Goal: Task Accomplishment & Management: Manage account settings

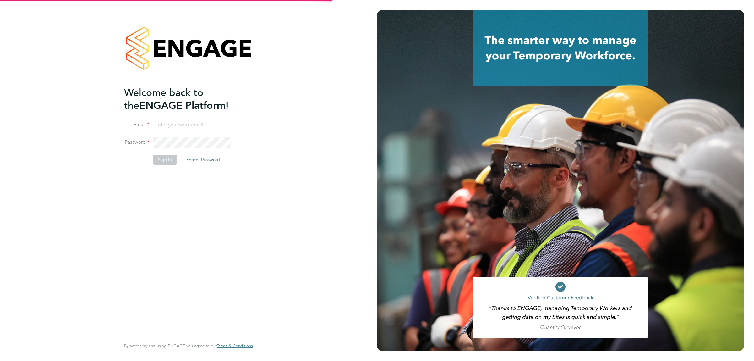
type input "[EMAIL_ADDRESS][DOMAIN_NAME]"
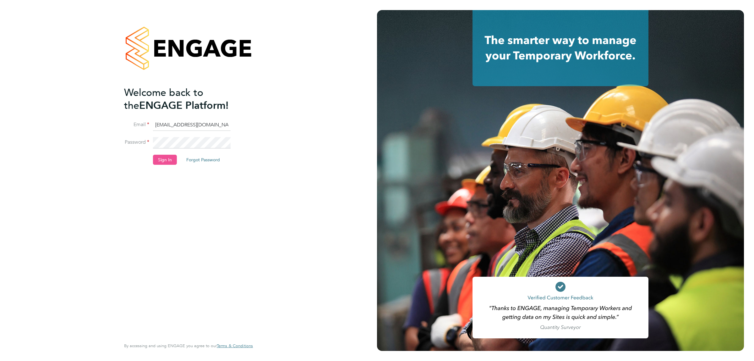
click at [162, 163] on button "Sign In" at bounding box center [165, 160] width 24 height 10
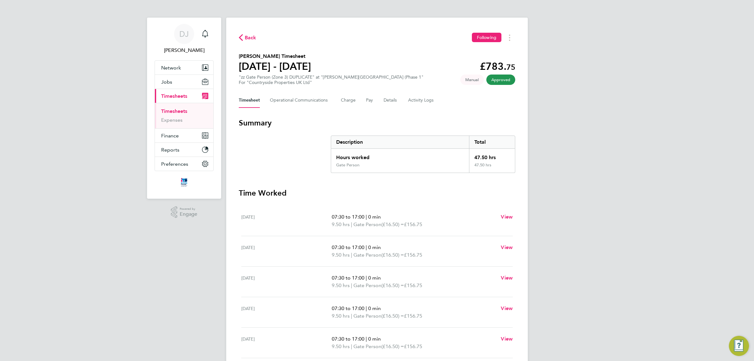
click at [238, 35] on div "Back Following [PERSON_NAME] Timesheet [DATE] - [DATE] £783. 75 "zz Gate Person…" at bounding box center [377, 233] width 302 height 431
click at [242, 38] on icon "button" at bounding box center [241, 37] width 4 height 7
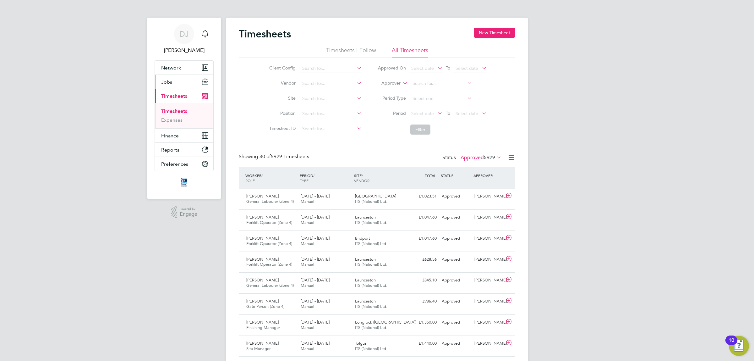
click at [175, 80] on button "Jobs" at bounding box center [184, 82] width 58 height 14
click at [179, 115] on link "Placements" at bounding box center [174, 115] width 26 height 6
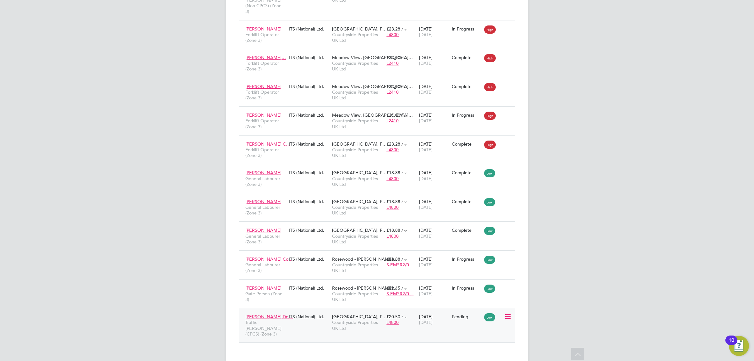
click at [464, 317] on div "Pending" at bounding box center [466, 316] width 33 height 12
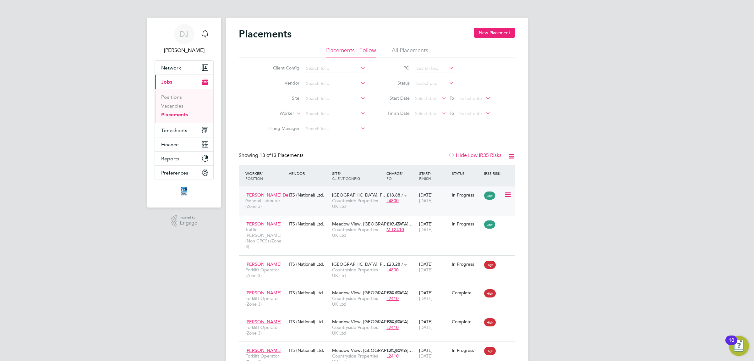
click at [469, 203] on div "Enrico Zagnoli De… General Labourer (Zone 3) ITS (National) Ltd. Summerhill Gar…" at bounding box center [377, 200] width 276 height 29
click at [506, 192] on icon at bounding box center [507, 195] width 6 height 8
click at [448, 192] on div "09 Dec 2024 28 Sep 2025" at bounding box center [433, 198] width 33 height 18
click at [169, 134] on button "Timesheets" at bounding box center [184, 130] width 58 height 14
drag, startPoint x: 178, startPoint y: 112, endPoint x: 206, endPoint y: 109, distance: 28.2
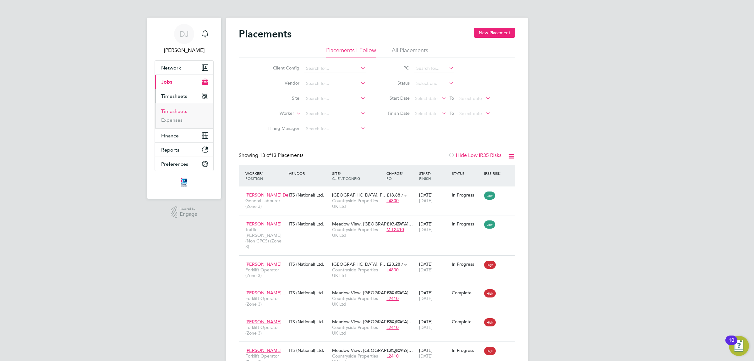
click at [177, 112] on link "Timesheets" at bounding box center [174, 111] width 26 height 6
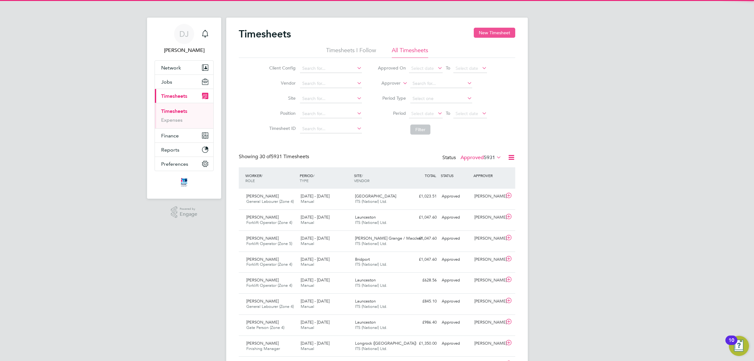
scroll to position [16, 54]
click at [486, 33] on button "New Timesheet" at bounding box center [494, 33] width 41 height 10
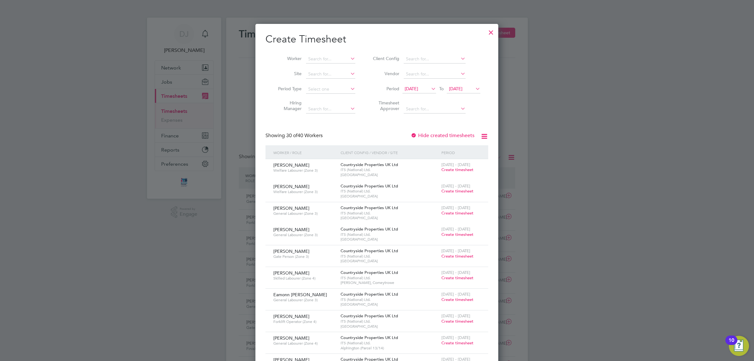
click at [323, 68] on li "Site" at bounding box center [314, 74] width 98 height 15
click at [323, 72] on input at bounding box center [330, 74] width 49 height 9
type input "p"
click at [316, 74] on input "sumerhill" at bounding box center [330, 74] width 49 height 9
click at [336, 82] on li "Summerhill Gardens, Polegate" at bounding box center [352, 82] width 93 height 8
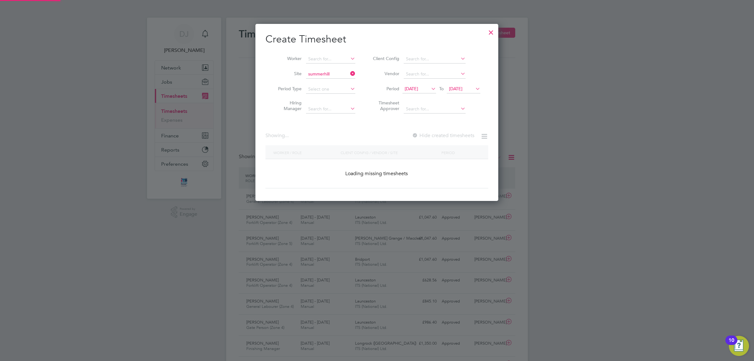
type input "[GEOGRAPHIC_DATA], [GEOGRAPHIC_DATA]"
click at [418, 88] on span "15 Sep 2025" at bounding box center [412, 89] width 14 height 6
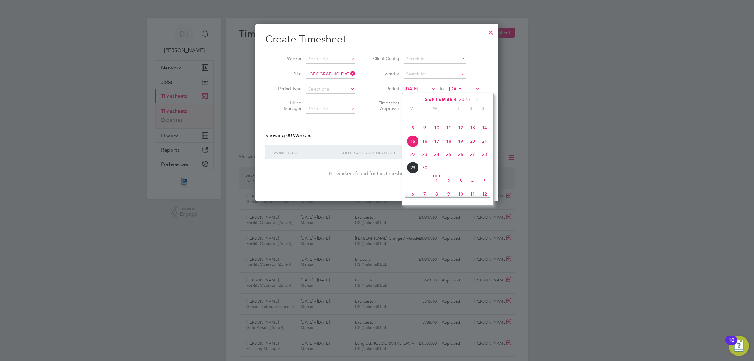
click at [413, 159] on span "22" at bounding box center [413, 154] width 12 height 12
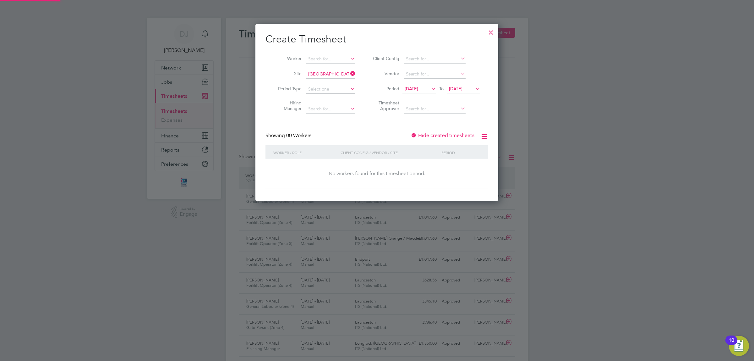
click at [462, 88] on span "22 Sep 2025" at bounding box center [456, 89] width 14 height 6
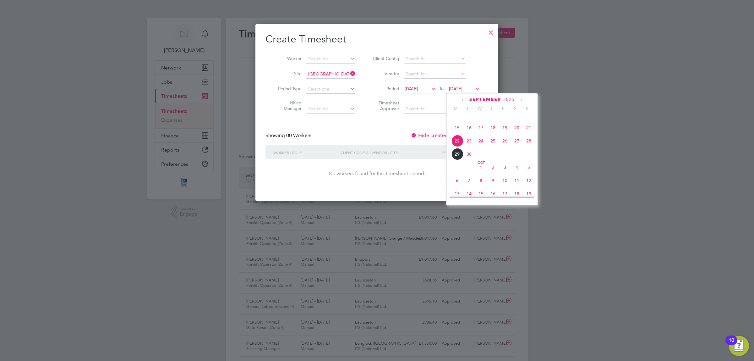
click at [503, 147] on span "26" at bounding box center [505, 141] width 12 height 12
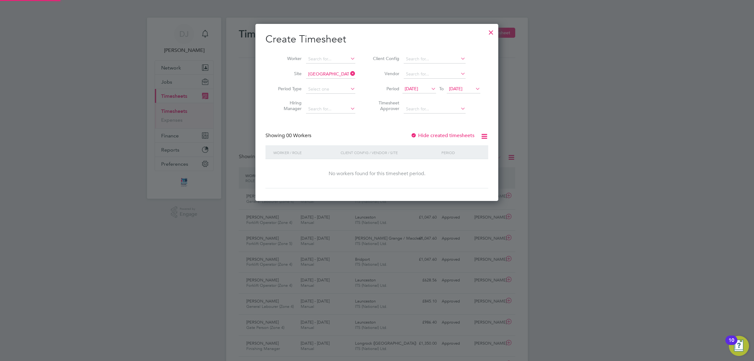
click at [393, 122] on div "Create Timesheet Worker Site Summerhill Gardens, Polegate Period Type Hiring Ma…" at bounding box center [376, 110] width 223 height 155
click at [385, 133] on div "Showing 00 Workers Hide created timesheets" at bounding box center [376, 138] width 223 height 13
click at [491, 30] on div at bounding box center [490, 30] width 11 height 11
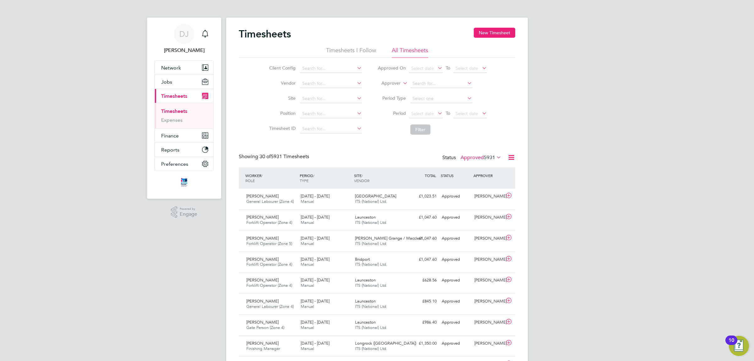
click at [473, 159] on label "Approved 5931" at bounding box center [481, 157] width 41 height 6
click at [481, 188] on li "Submitted" at bounding box center [472, 186] width 29 height 9
click at [480, 157] on label "Submitted 75" at bounding box center [483, 157] width 36 height 6
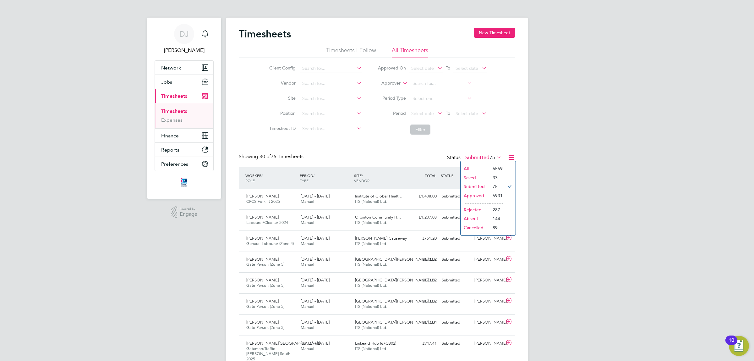
click at [475, 177] on li "Saved" at bounding box center [475, 177] width 29 height 9
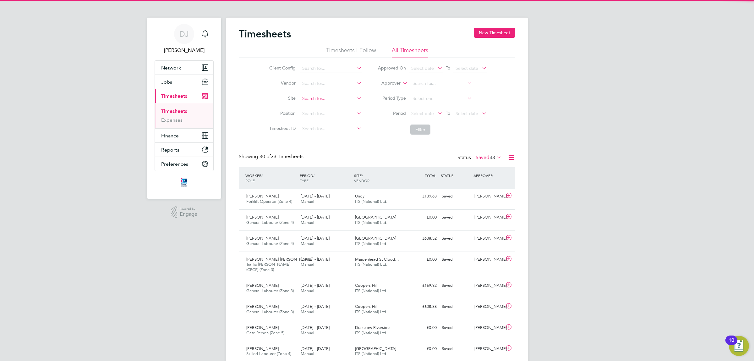
click at [314, 96] on input at bounding box center [331, 98] width 62 height 9
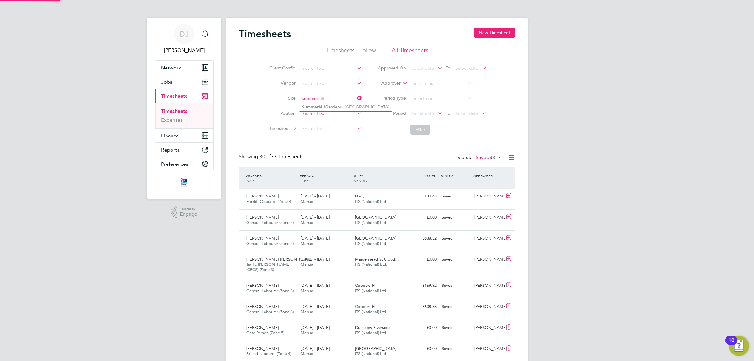
type input "summerhill"
click at [310, 112] on input at bounding box center [331, 113] width 62 height 9
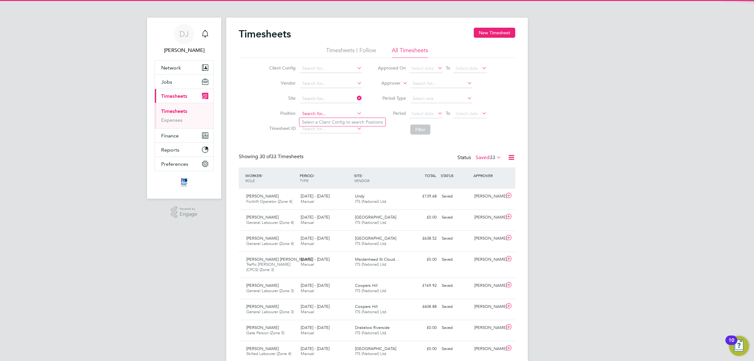
click at [317, 109] on input at bounding box center [331, 113] width 62 height 9
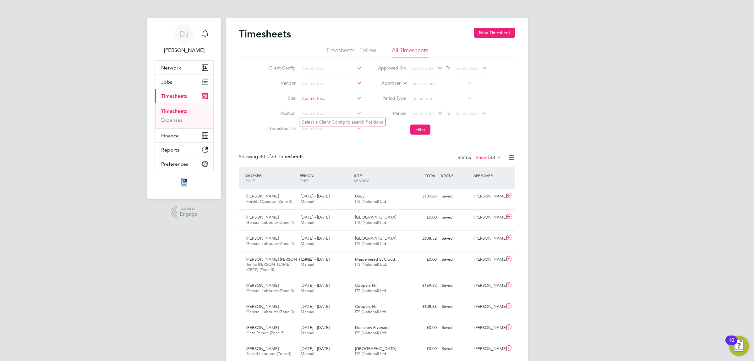
click at [324, 98] on input at bounding box center [331, 98] width 62 height 9
click at [322, 107] on b "Summerhill" at bounding box center [313, 106] width 23 height 5
type input "[GEOGRAPHIC_DATA], [GEOGRAPHIC_DATA]"
click at [410, 128] on button "Filter" at bounding box center [420, 129] width 20 height 10
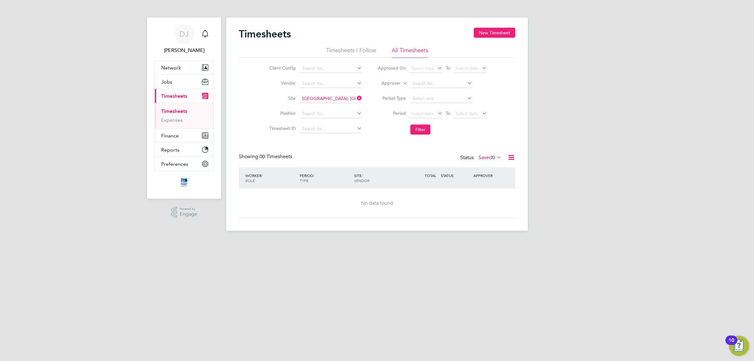
click at [478, 158] on label "Saved 0" at bounding box center [489, 157] width 23 height 6
click at [483, 195] on li "Approved" at bounding box center [483, 195] width 29 height 9
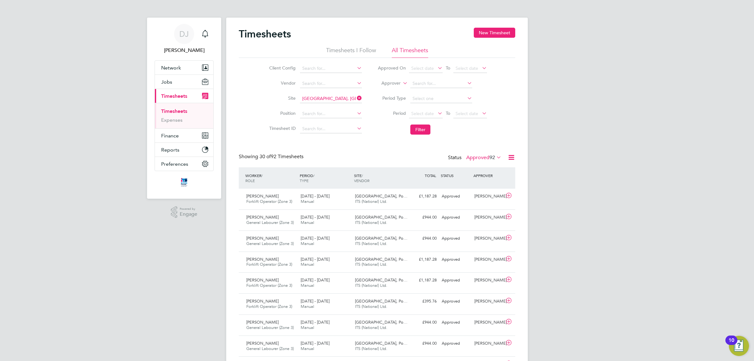
click at [356, 97] on icon at bounding box center [356, 98] width 0 height 9
click at [425, 68] on span "Select date" at bounding box center [422, 68] width 23 height 6
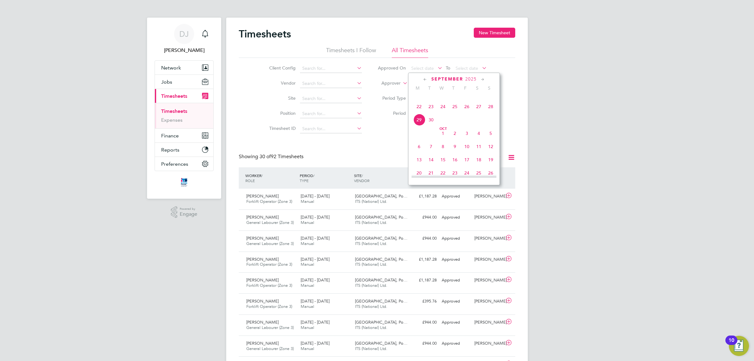
click at [419, 112] on span "22" at bounding box center [419, 107] width 12 height 12
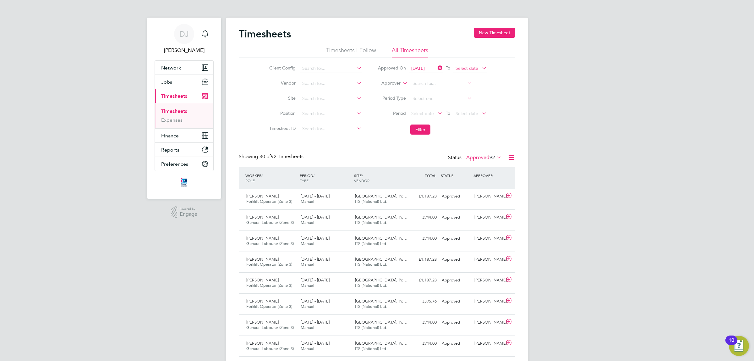
click at [471, 66] on span "Select date" at bounding box center [467, 68] width 23 height 6
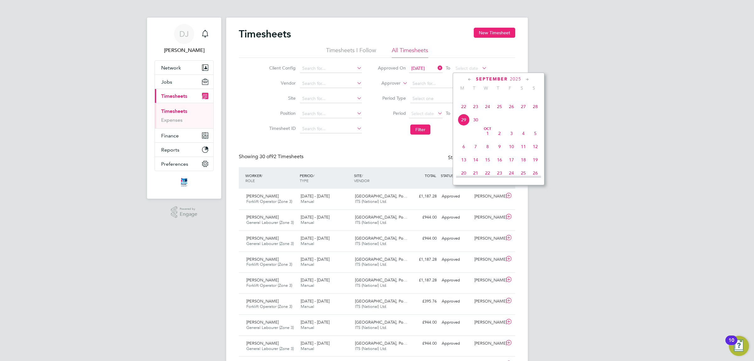
click at [511, 112] on span "26" at bounding box center [511, 107] width 12 height 12
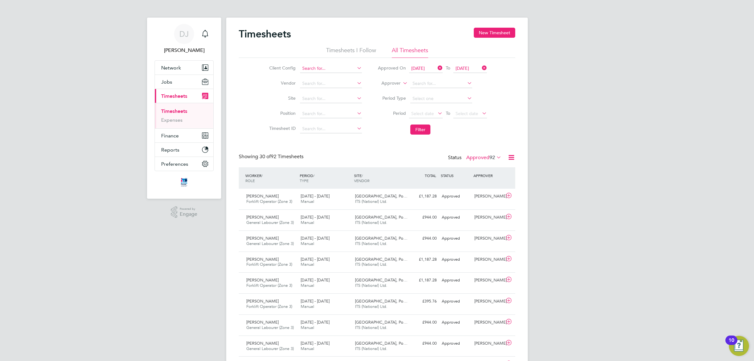
click at [319, 68] on input at bounding box center [331, 68] width 62 height 9
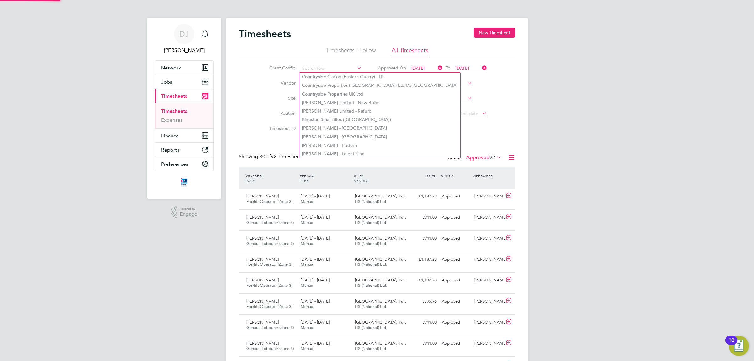
click at [259, 75] on div "Client Config Vendor Site Position Timesheet ID Approved On 22 Sep 2025 To 26 S…" at bounding box center [377, 98] width 276 height 80
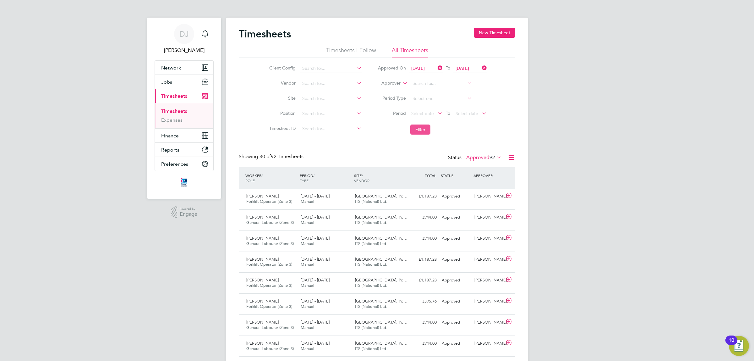
click at [421, 129] on button "Filter" at bounding box center [420, 129] width 20 height 10
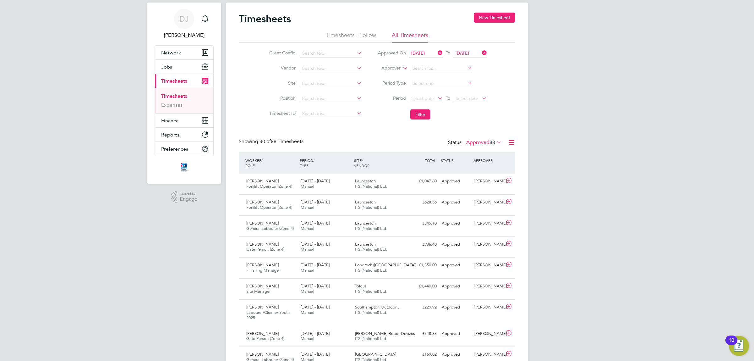
drag, startPoint x: 389, startPoint y: 142, endPoint x: 388, endPoint y: 155, distance: 13.2
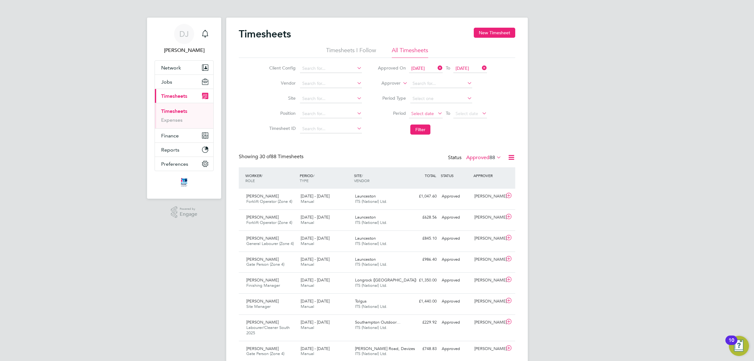
click at [421, 112] on span "Select date" at bounding box center [422, 114] width 23 height 6
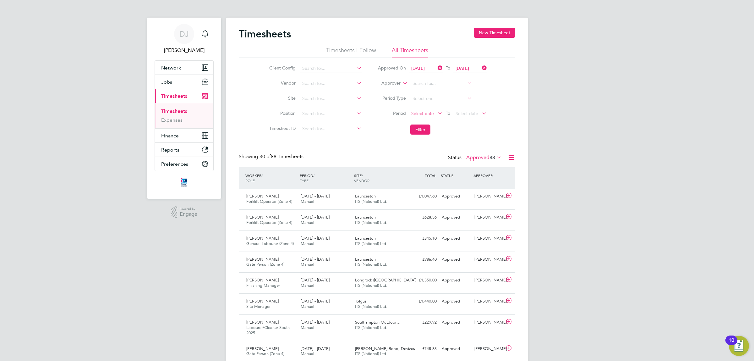
click at [420, 112] on span "Select date" at bounding box center [422, 114] width 23 height 6
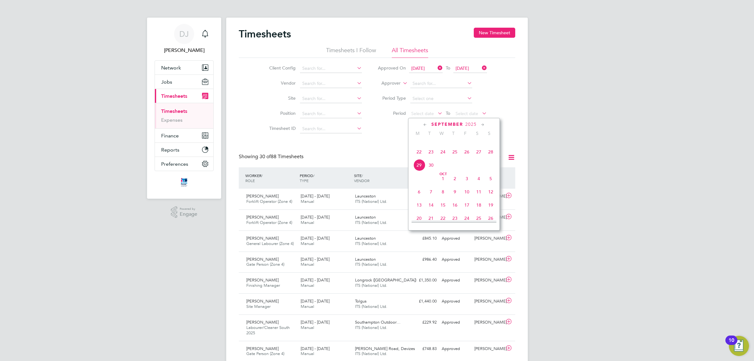
click at [420, 157] on span "22" at bounding box center [419, 152] width 12 height 12
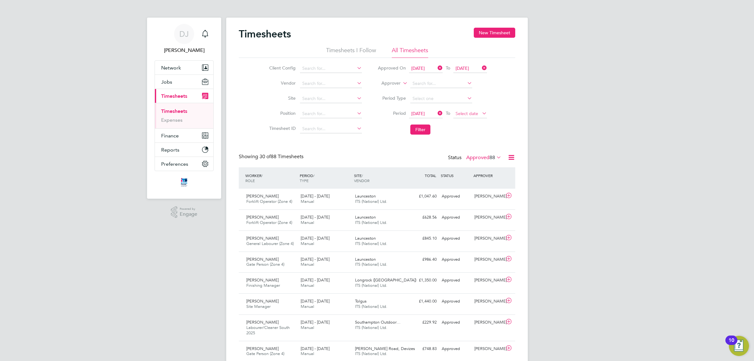
click at [474, 115] on span "Select date" at bounding box center [467, 114] width 23 height 6
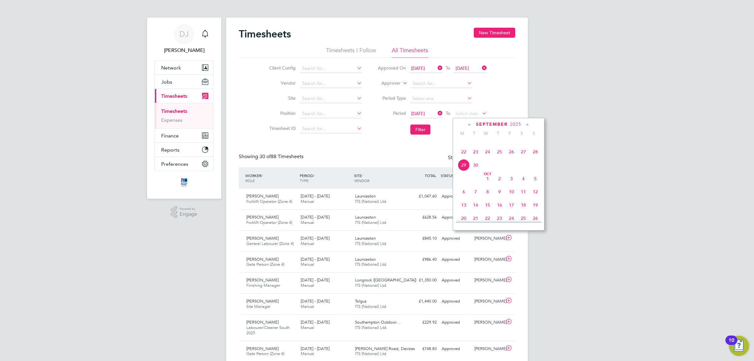
click at [509, 158] on span "26" at bounding box center [511, 152] width 12 height 12
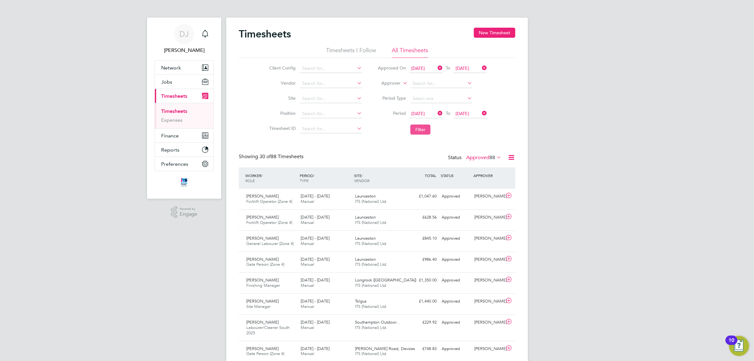
click at [412, 131] on button "Filter" at bounding box center [420, 129] width 20 height 10
click at [314, 96] on input at bounding box center [331, 98] width 62 height 9
click at [321, 115] on li "Summer hill Gardens, Polegate" at bounding box center [356, 115] width 115 height 8
type input "[GEOGRAPHIC_DATA], [GEOGRAPHIC_DATA]"
click at [415, 132] on button "Filter" at bounding box center [420, 129] width 20 height 10
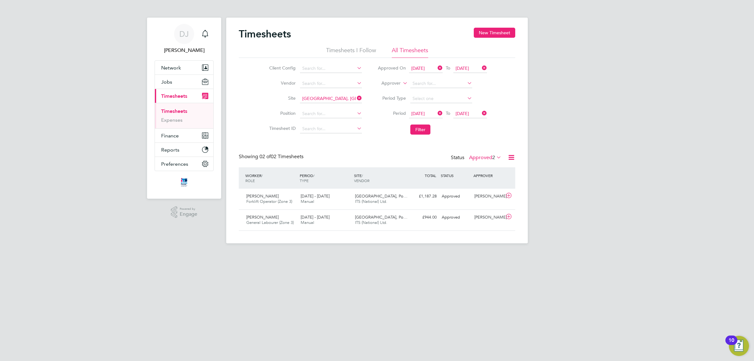
click at [356, 98] on icon at bounding box center [356, 98] width 0 height 9
click at [343, 98] on input at bounding box center [331, 98] width 62 height 9
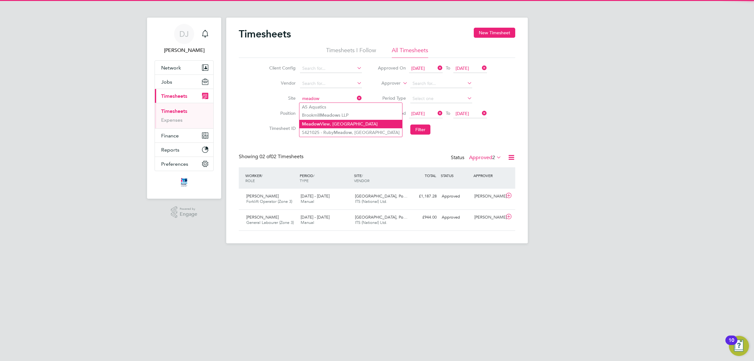
click at [331, 124] on li "Meadow View, Crowborough" at bounding box center [350, 124] width 103 height 8
type input "Meadow View, Crowborough"
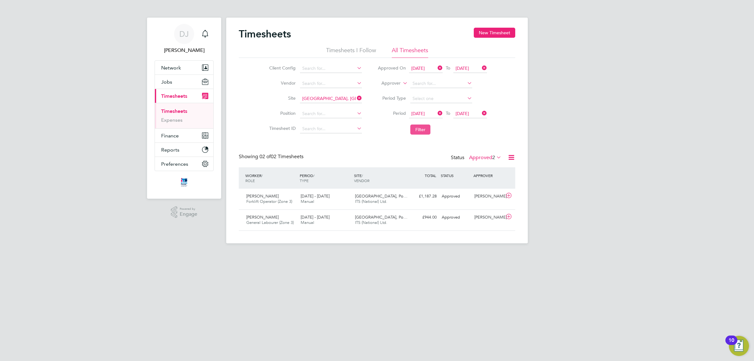
click at [425, 129] on button "Filter" at bounding box center [420, 129] width 20 height 10
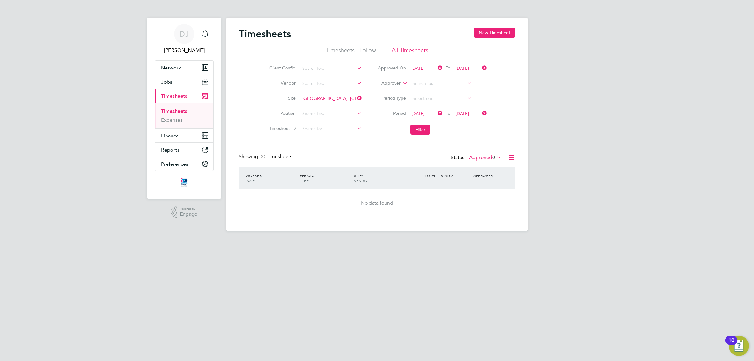
click at [477, 155] on label "Approved 0" at bounding box center [485, 157] width 32 height 6
click at [389, 141] on div "Timesheets New Timesheet Timesheets I Follow All Timesheets Client Config Vendo…" at bounding box center [377, 123] width 276 height 190
click at [493, 39] on div "Timesheets New Timesheet" at bounding box center [377, 37] width 276 height 19
click at [492, 33] on button "New Timesheet" at bounding box center [494, 33] width 41 height 10
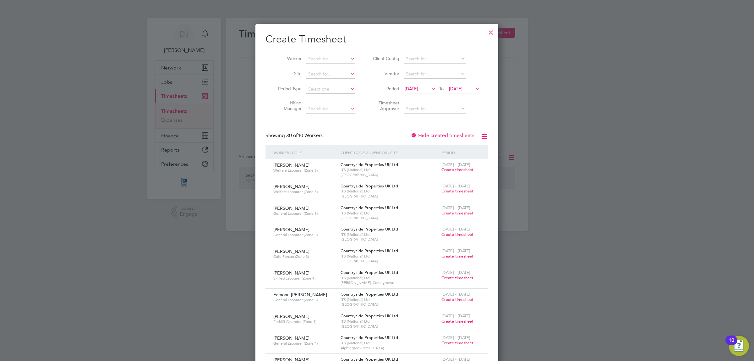
click at [418, 90] on span "15 Sep 2025" at bounding box center [412, 89] width 14 height 6
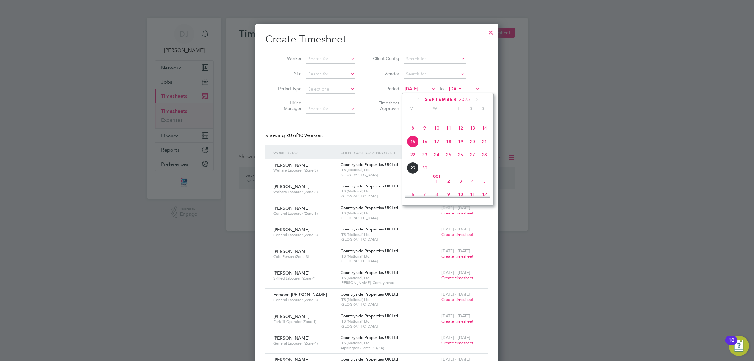
drag, startPoint x: 412, startPoint y: 160, endPoint x: 416, endPoint y: 157, distance: 4.5
click at [412, 160] on span "22" at bounding box center [413, 155] width 12 height 12
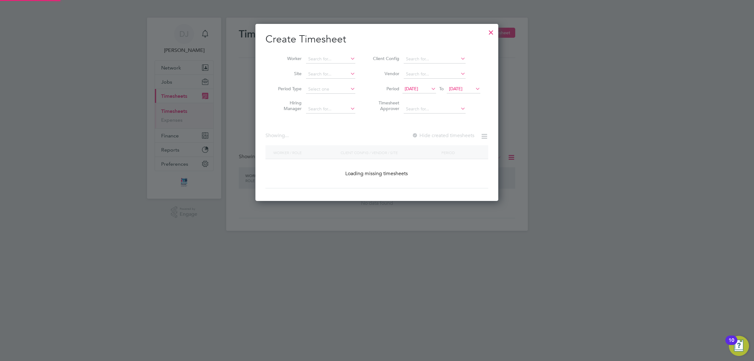
click at [456, 84] on li "Period 22 Sep 2025 To 22 Sep 2025" at bounding box center [425, 89] width 125 height 15
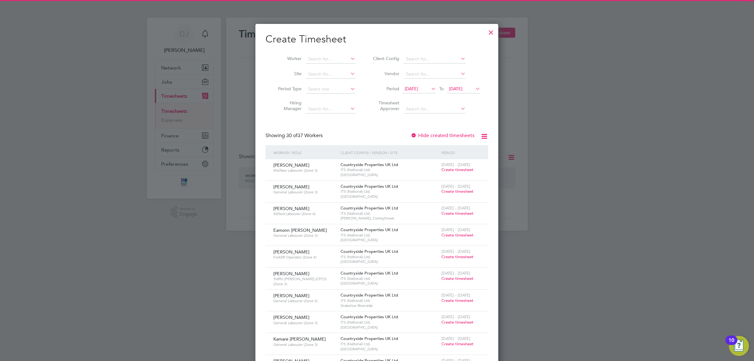
click at [462, 88] on span "22 Sep 2025" at bounding box center [456, 89] width 14 height 6
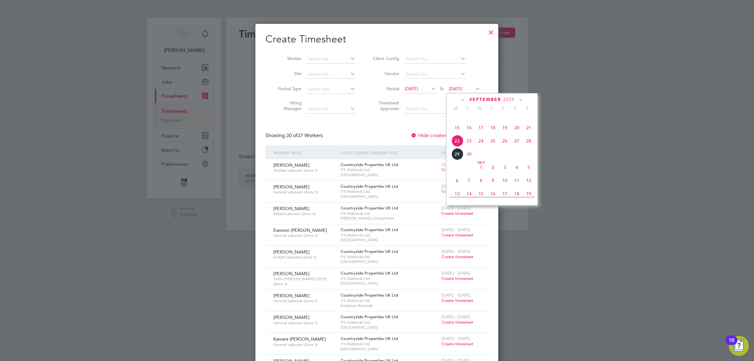
click at [505, 147] on span "26" at bounding box center [505, 141] width 12 height 12
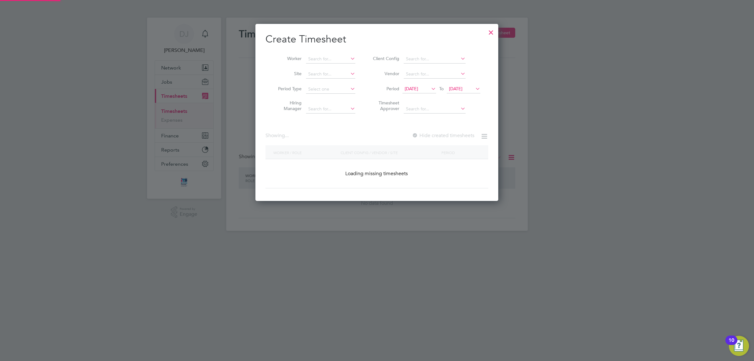
click at [411, 119] on div "Create Timesheet Worker Site Period Type Hiring Manager Client Config Vendor Pe…" at bounding box center [376, 110] width 223 height 155
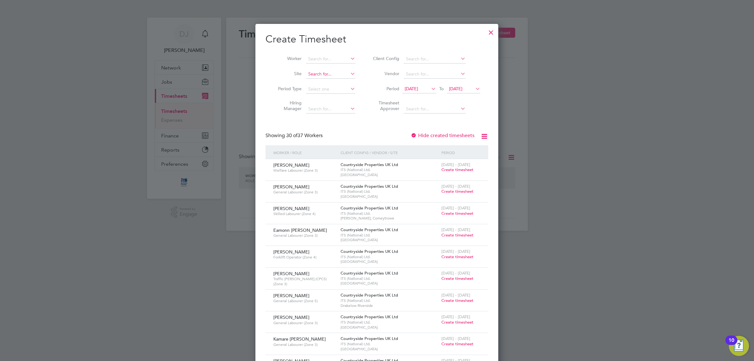
click at [313, 74] on input at bounding box center [330, 74] width 49 height 9
type input "e"
click at [318, 96] on b "Meadow" at bounding box center [317, 98] width 18 height 5
type input "Meadow View, Crowborough"
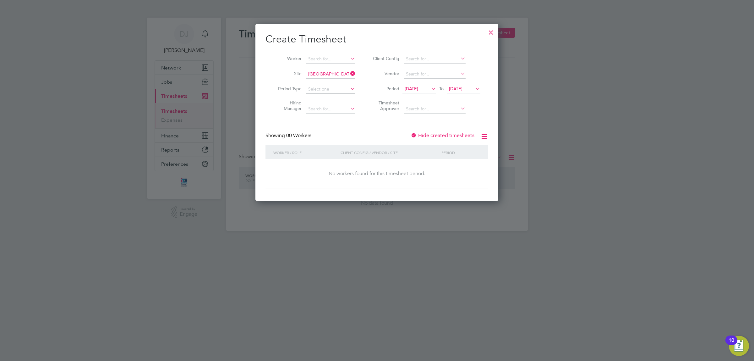
click at [429, 89] on div "22 Sep 2025 To 26 Sep 2025" at bounding box center [441, 89] width 78 height 9
click at [492, 32] on div at bounding box center [490, 30] width 11 height 11
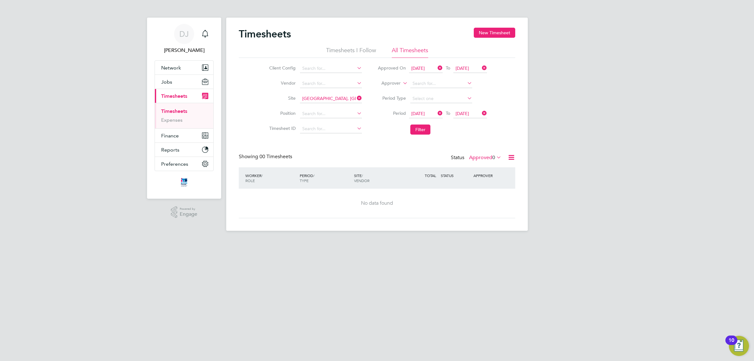
click at [478, 160] on label "Approved 0" at bounding box center [485, 157] width 32 height 6
click at [493, 184] on li "Submitted" at bounding box center [484, 186] width 29 height 9
click at [421, 129] on button "Filter" at bounding box center [420, 129] width 20 height 10
click at [436, 67] on icon at bounding box center [436, 67] width 0 height 9
click at [476, 70] on span "26 Sep 2025" at bounding box center [470, 68] width 34 height 8
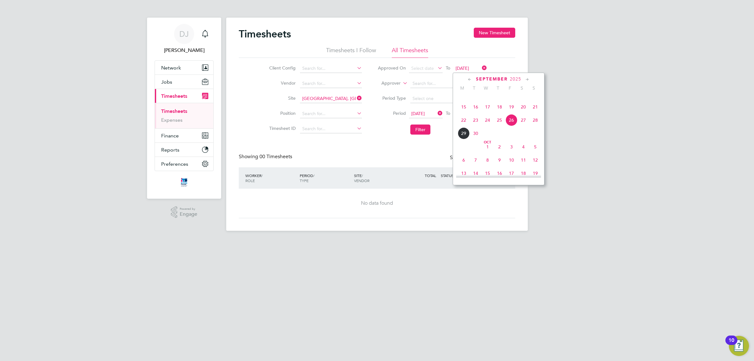
click at [481, 68] on icon at bounding box center [481, 67] width 0 height 9
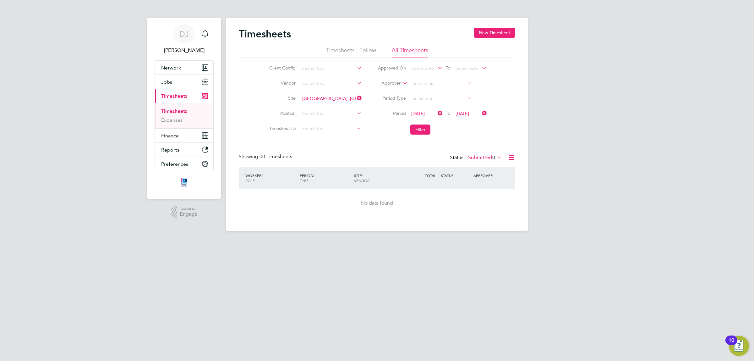
click at [516, 80] on div "Timesheets New Timesheet Timesheets I Follow All Timesheets Client Config Vendo…" at bounding box center [377, 124] width 302 height 213
click at [410, 128] on button "Filter" at bounding box center [420, 129] width 20 height 10
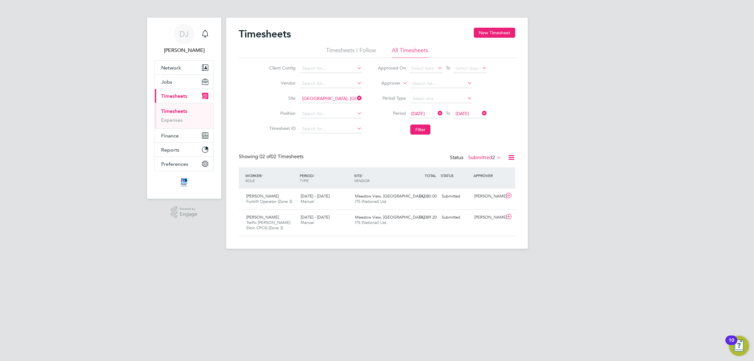
click at [356, 98] on icon at bounding box center [356, 98] width 0 height 9
click at [338, 96] on input at bounding box center [331, 98] width 62 height 9
type input "S"
type input "V"
click at [345, 116] on li "Rosewood - Sutton Road Phase 2" at bounding box center [345, 115] width 92 height 8
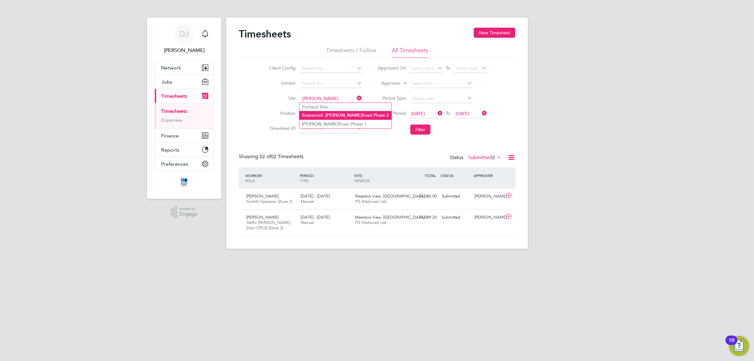
type input "Rosewood - Sutton Road Phase 2"
click at [406, 133] on li "Filter" at bounding box center [432, 129] width 125 height 16
click at [412, 130] on button "Filter" at bounding box center [420, 129] width 20 height 10
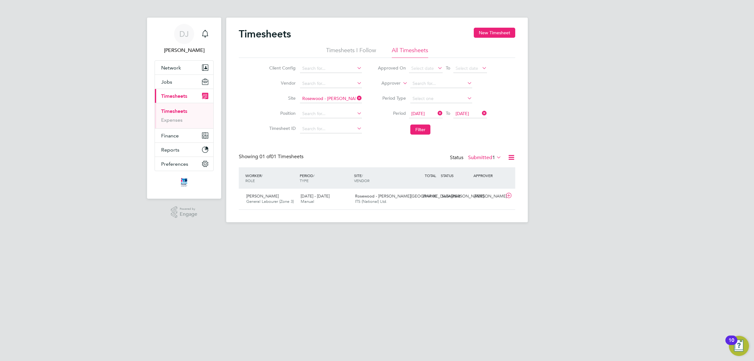
click at [475, 155] on label "Submitted 1" at bounding box center [484, 157] width 33 height 6
click at [487, 165] on li "All" at bounding box center [483, 168] width 29 height 9
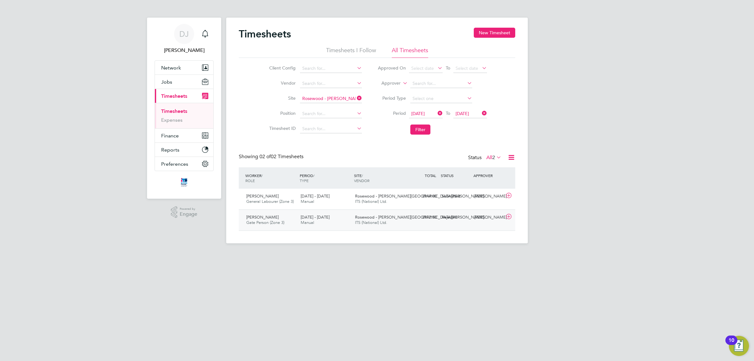
click at [368, 222] on span "ITS (National) Ltd." at bounding box center [371, 222] width 32 height 5
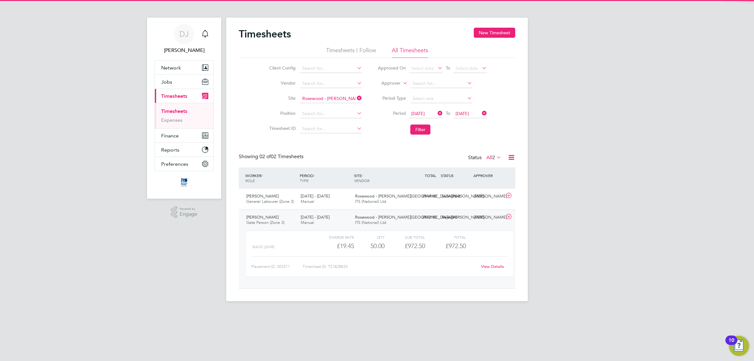
click at [368, 222] on span "ITS (National) Ltd." at bounding box center [371, 222] width 32 height 5
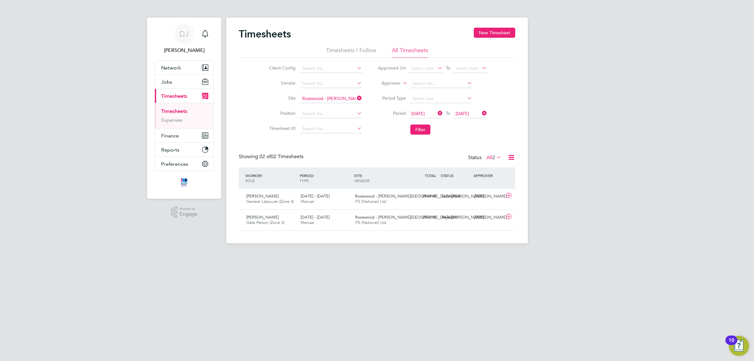
click at [365, 151] on div "Timesheets New Timesheet Timesheets I Follow All Timesheets Client Config Vendo…" at bounding box center [377, 129] width 276 height 203
click at [485, 35] on button "New Timesheet" at bounding box center [494, 33] width 41 height 10
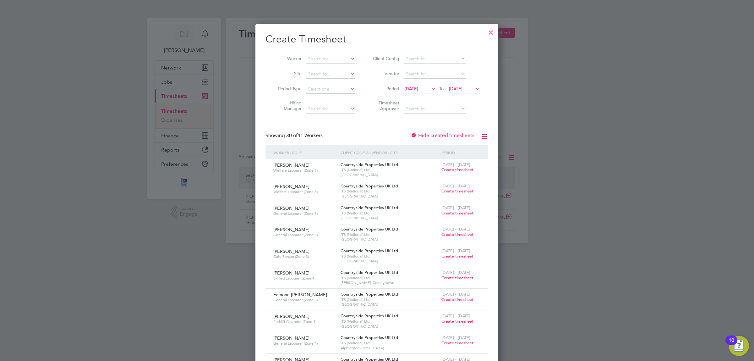
click at [492, 34] on div at bounding box center [490, 30] width 11 height 11
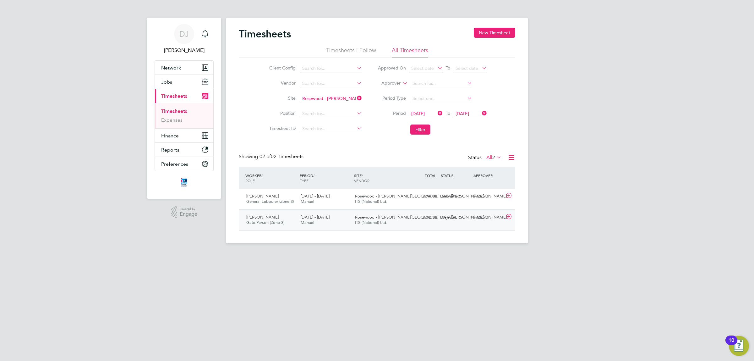
click at [462, 217] on div "Rejected" at bounding box center [455, 217] width 33 height 10
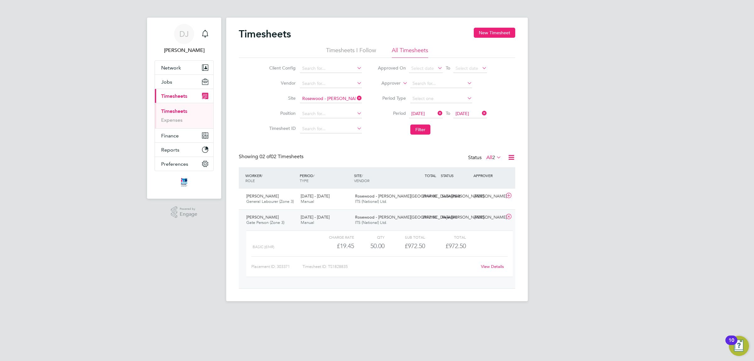
click at [548, 208] on div "DJ Don Jeater Notifications Applications: Network Team Members Businesses Sites…" at bounding box center [377, 155] width 754 height 311
click at [444, 216] on div "Rejected" at bounding box center [455, 217] width 33 height 10
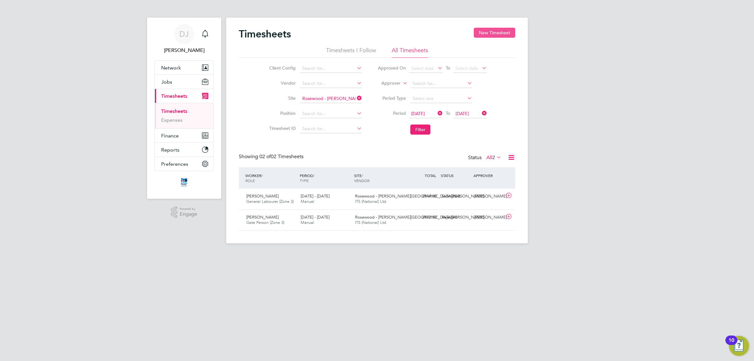
click at [498, 36] on button "New Timesheet" at bounding box center [494, 33] width 41 height 10
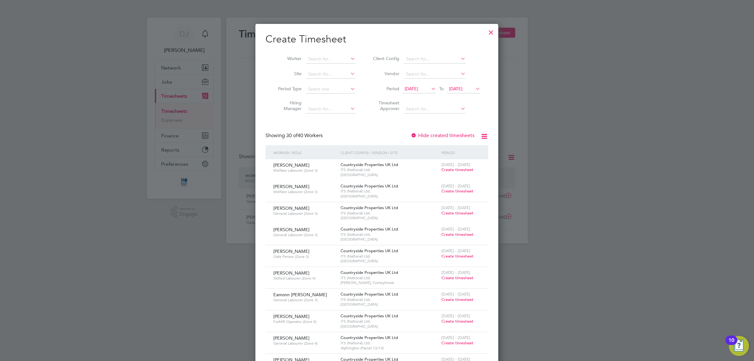
click at [491, 31] on div at bounding box center [490, 30] width 11 height 11
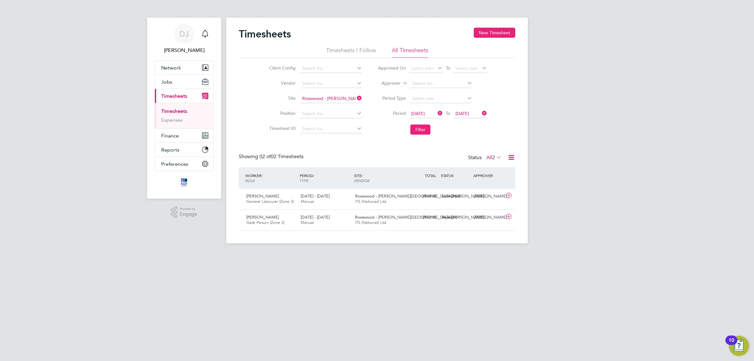
click at [543, 127] on div "DJ Don Jeater Notifications Applications: Network Team Members Businesses Sites…" at bounding box center [377, 126] width 754 height 253
click at [401, 152] on div "Timesheets New Timesheet Timesheets I Follow All Timesheets Client Config Vendo…" at bounding box center [377, 129] width 276 height 203
click at [422, 129] on button "Filter" at bounding box center [420, 129] width 20 height 10
click at [378, 128] on li "Filter" at bounding box center [432, 129] width 125 height 16
click at [483, 30] on button "New Timesheet" at bounding box center [494, 33] width 41 height 10
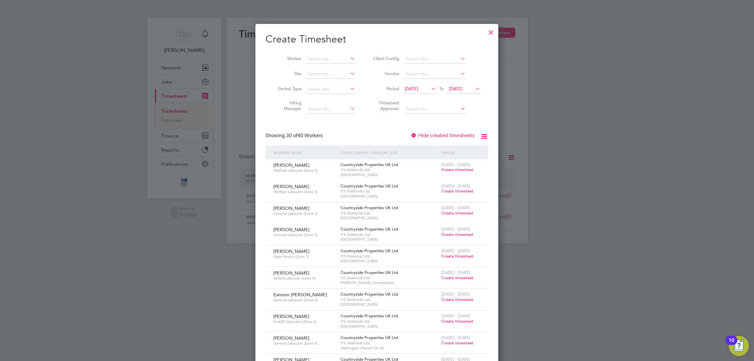
click at [416, 87] on span "15 Sep 2025" at bounding box center [412, 89] width 14 height 6
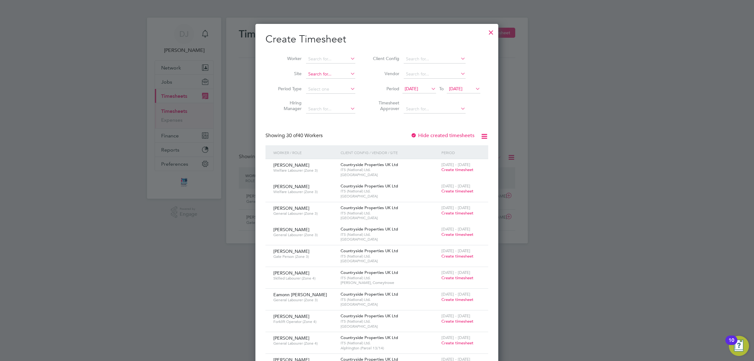
click at [316, 74] on input at bounding box center [330, 74] width 49 height 9
click at [274, 114] on li "Hiring Manager" at bounding box center [314, 107] width 98 height 20
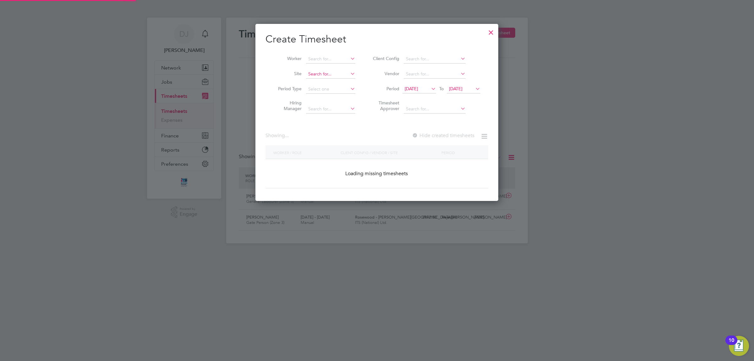
click at [319, 72] on input at bounding box center [330, 74] width 49 height 9
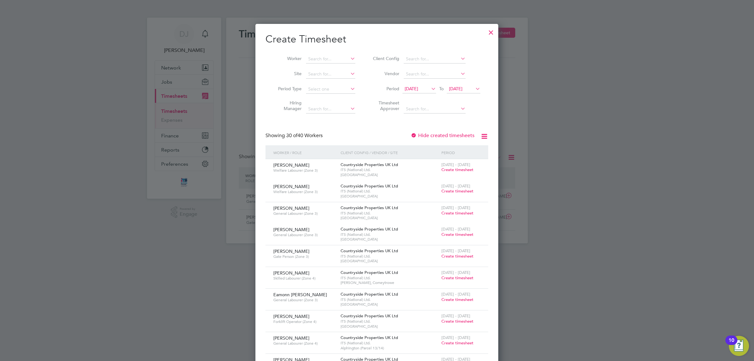
drag, startPoint x: 274, startPoint y: 119, endPoint x: 278, endPoint y: 112, distance: 8.7
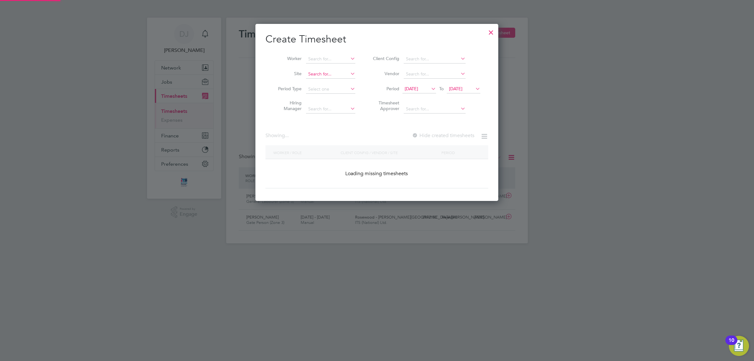
click at [309, 73] on input at bounding box center [330, 74] width 49 height 9
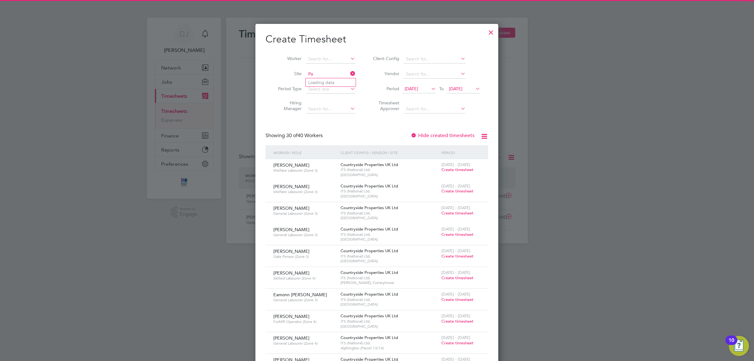
type input "P"
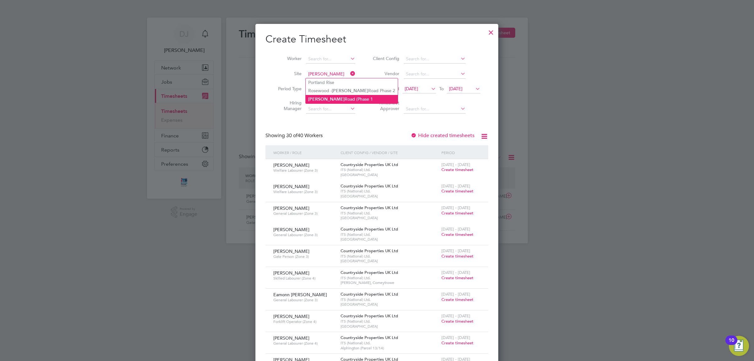
click at [313, 96] on li "Sutton Road (Phase 1" at bounding box center [352, 99] width 92 height 8
type input "Sutton Road (Phase 1"
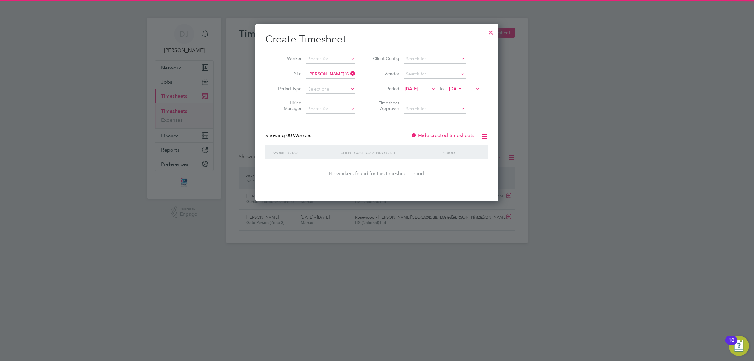
click at [372, 125] on div "Create Timesheet Worker Site Sutton Road (Phase 1 Period Type Hiring Manager Cl…" at bounding box center [376, 110] width 223 height 155
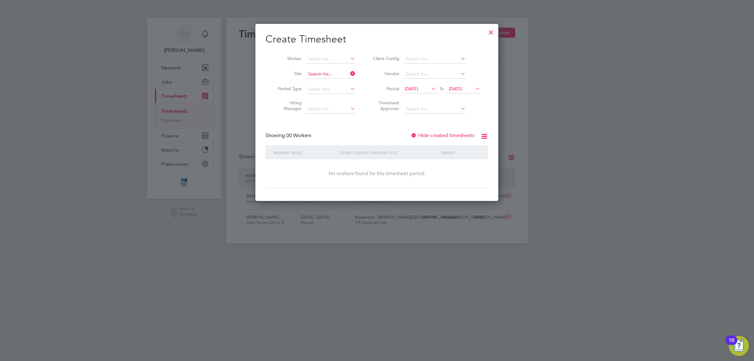
click at [333, 74] on input at bounding box center [330, 74] width 49 height 9
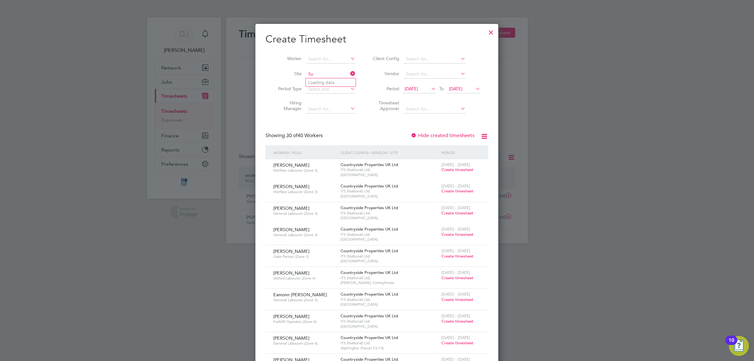
type input "S"
click at [349, 89] on li "Rosewood - Sutton Road Phase 2" at bounding box center [352, 90] width 92 height 8
type input "Rosewood - Sutton Road Phase 2"
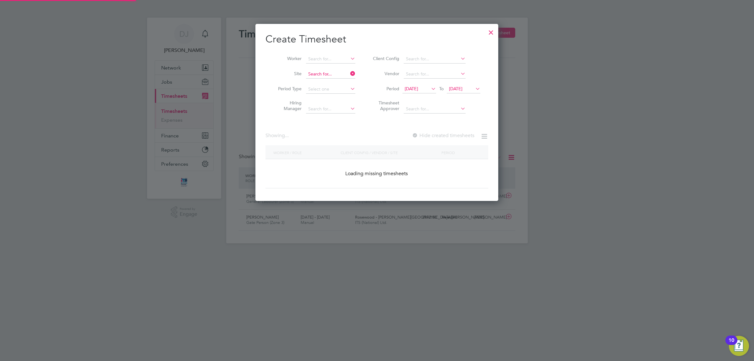
click at [341, 74] on input at bounding box center [330, 74] width 49 height 9
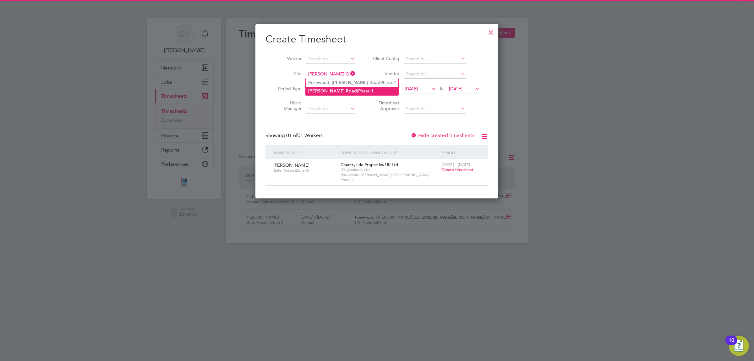
click at [338, 93] on li "Sutton Road (Phase 1" at bounding box center [352, 91] width 93 height 8
type input "Sutton Road (Phase 1"
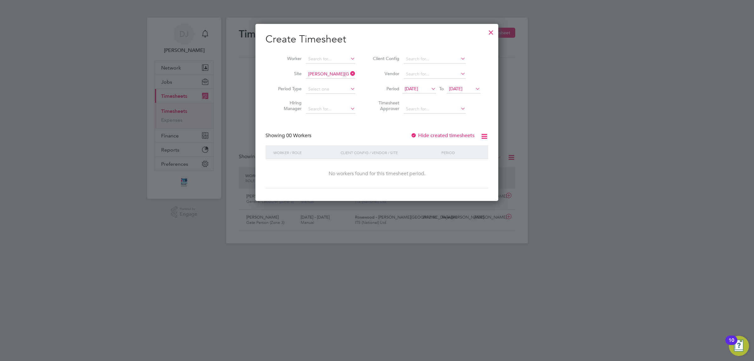
click at [349, 73] on icon at bounding box center [349, 73] width 0 height 9
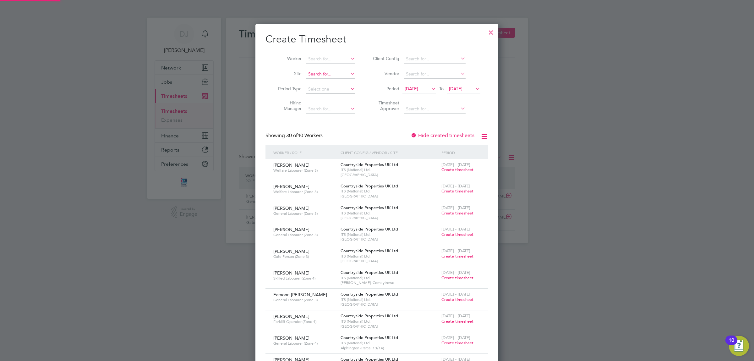
click at [346, 73] on input at bounding box center [330, 74] width 49 height 9
click at [343, 80] on b "Sutton" at bounding box center [350, 82] width 36 height 5
type input "Rosewood - Sutton Road Phase 2"
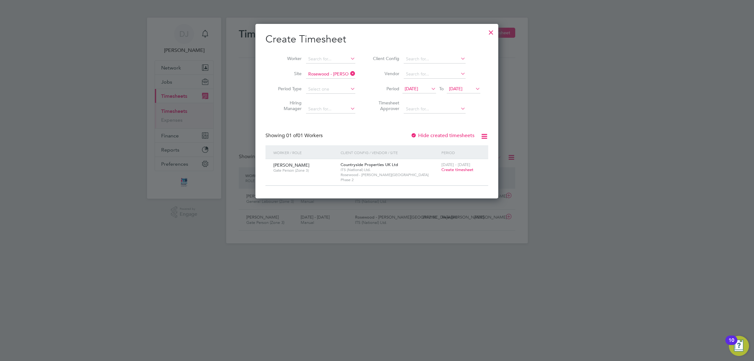
click at [450, 170] on span "Create timesheet" at bounding box center [457, 169] width 32 height 5
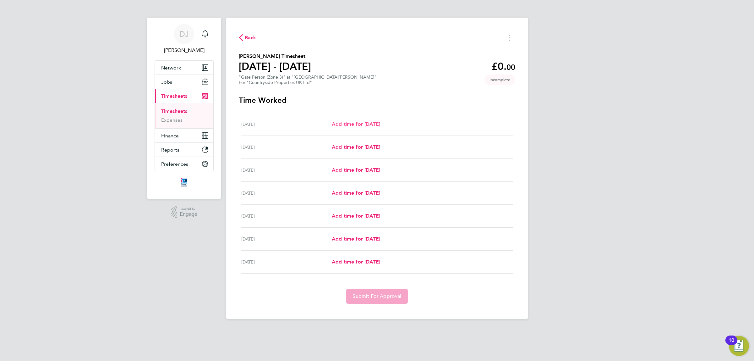
click at [370, 124] on span "Add time for Mon 22 Sep" at bounding box center [356, 124] width 48 height 6
select select "30"
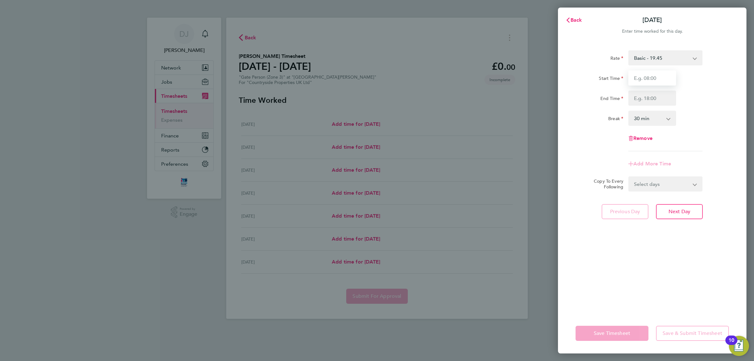
click at [637, 80] on input "Start Time" at bounding box center [652, 77] width 48 height 15
type input "07:00"
click at [654, 96] on input "End Time" at bounding box center [652, 97] width 48 height 15
type input "17:00"
click at [687, 104] on div "End Time 17:00" at bounding box center [652, 97] width 158 height 15
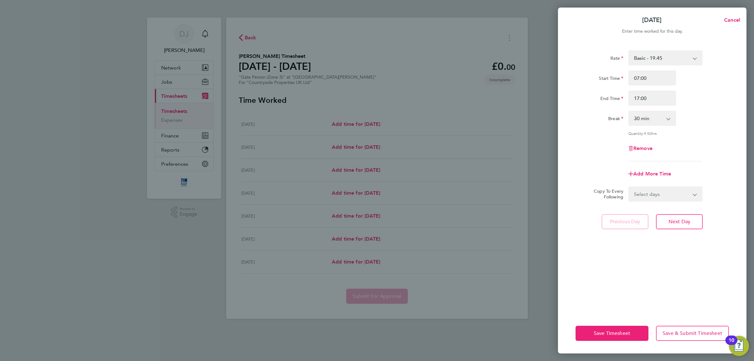
click at [666, 118] on select "0 min 15 min 30 min 45 min 60 min 75 min 90 min" at bounding box center [648, 118] width 39 height 14
select select "0"
click at [629, 111] on select "0 min 15 min 30 min 45 min 60 min 75 min 90 min" at bounding box center [648, 118] width 39 height 14
click at [682, 134] on div "Quantity: 10.00 hrs" at bounding box center [665, 133] width 74 height 5
click at [662, 190] on select "Select days Day Weekday (Mon-Fri) Weekend (Sat-Sun) Tuesday Wednesday Thursday …" at bounding box center [662, 194] width 66 height 14
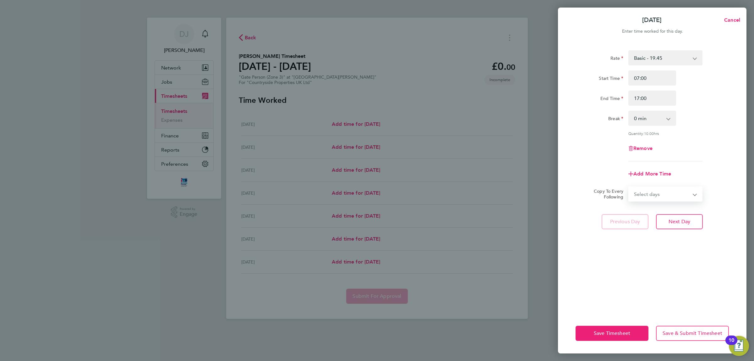
select select "WEEKDAY"
click at [629, 187] on select "Select days Day Weekday (Mon-Fri) Weekend (Sat-Sun) Tuesday Wednesday Thursday …" at bounding box center [662, 194] width 66 height 14
select select "2025-09-28"
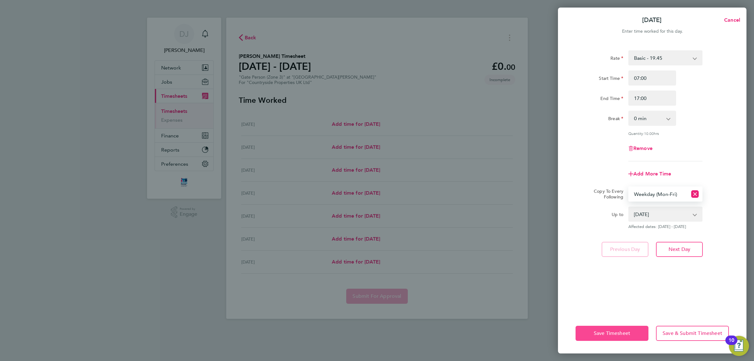
click at [613, 334] on span "Save Timesheet" at bounding box center [612, 333] width 36 height 6
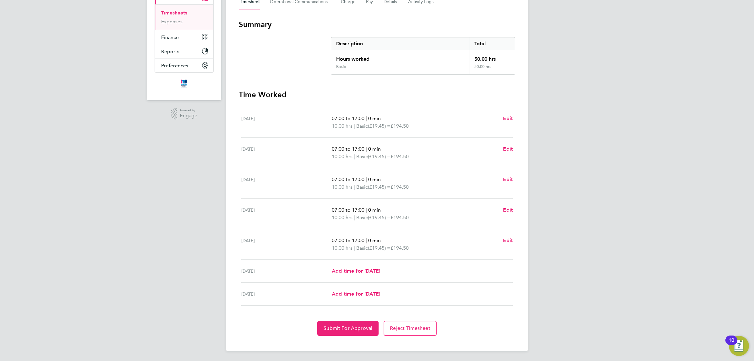
click at [401, 125] on span "£194.50" at bounding box center [399, 126] width 18 height 6
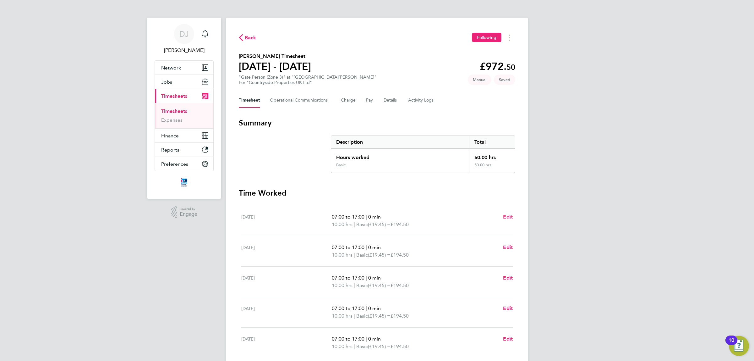
click at [505, 214] on span "Edit" at bounding box center [508, 217] width 10 height 6
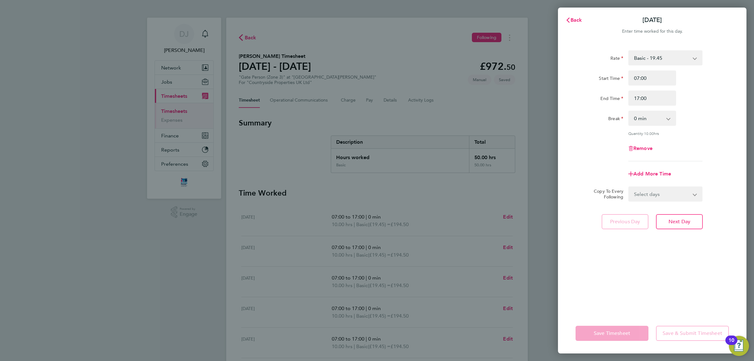
click at [650, 127] on div "Rate Basic - 19.45 Start Time 07:00 End Time 17:00 Break 0 min 15 min 30 min 45…" at bounding box center [652, 105] width 153 height 111
drag, startPoint x: 657, startPoint y: 120, endPoint x: 659, endPoint y: 124, distance: 5.1
click at [657, 119] on select "0 min 15 min 30 min 45 min 60 min 75 min 90 min" at bounding box center [648, 118] width 39 height 14
drag, startPoint x: 702, startPoint y: 127, endPoint x: 663, endPoint y: 92, distance: 52.5
click at [702, 127] on div "Rate Basic - 19.45 Start Time 07:00 End Time 17:00 Break 0 min 15 min 30 min 45…" at bounding box center [652, 105] width 153 height 111
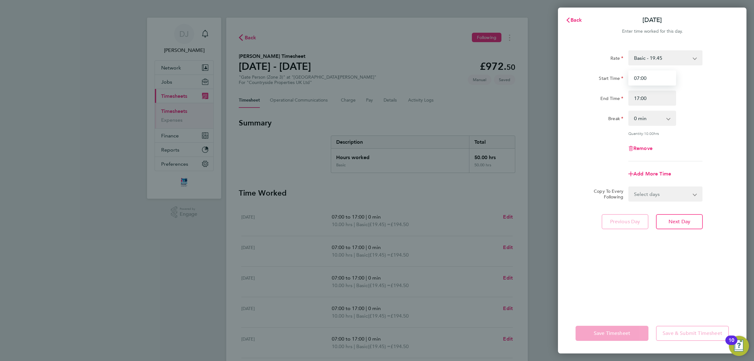
click at [657, 83] on input "07:00" at bounding box center [652, 77] width 48 height 15
drag, startPoint x: 652, startPoint y: 74, endPoint x: 607, endPoint y: 71, distance: 45.3
click at [608, 72] on div "Start Time 07:00" at bounding box center [652, 77] width 158 height 15
type input "06:30"
click at [653, 96] on input "17:00" at bounding box center [652, 97] width 48 height 15
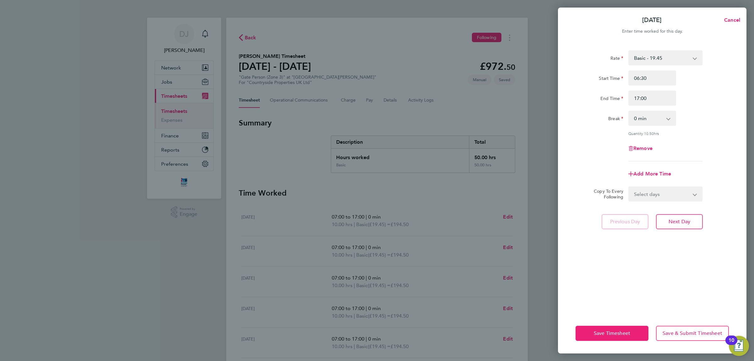
drag, startPoint x: 653, startPoint y: 120, endPoint x: 655, endPoint y: 123, distance: 3.5
click at [653, 120] on select "0 min 15 min 30 min 45 min 60 min 75 min 90 min" at bounding box center [648, 118] width 39 height 14
select select "30"
click at [629, 111] on select "0 min 15 min 30 min 45 min 60 min 75 min 90 min" at bounding box center [648, 118] width 39 height 14
click at [684, 147] on div "Remove" at bounding box center [652, 148] width 158 height 15
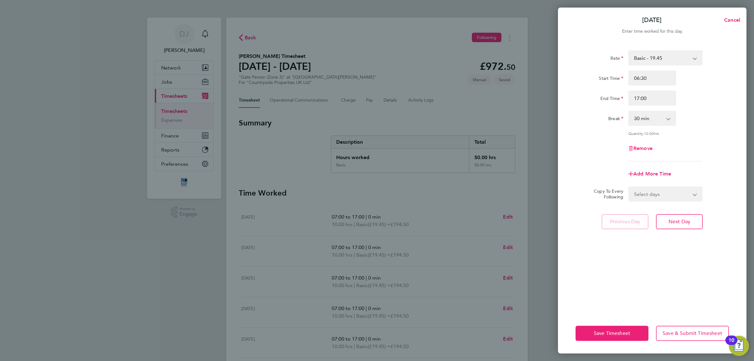
click at [652, 196] on select "Select days Day Weekday (Mon-Fri) Weekend (Sat-Sun) Tuesday Wednesday Thursday …" at bounding box center [662, 194] width 66 height 14
select select "WEEKDAY"
click at [629, 187] on select "Select days Day Weekday (Mon-Fri) Weekend (Sat-Sun) Tuesday Wednesday Thursday …" at bounding box center [662, 194] width 66 height 14
select select "2025-09-28"
click at [670, 195] on select "Select days Day Weekday (Mon-Fri) Weekend (Sat-Sun) Tuesday Wednesday Thursday …" at bounding box center [658, 194] width 58 height 14
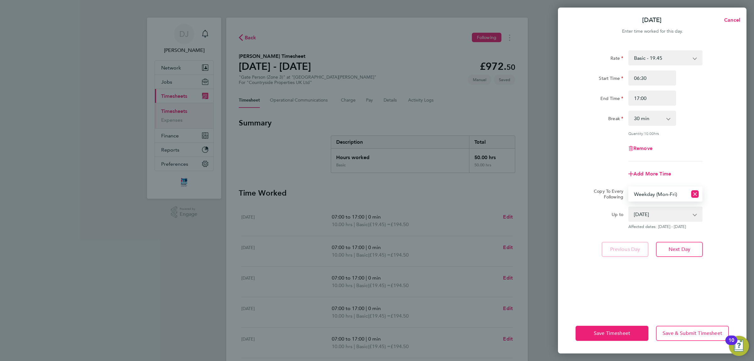
click at [687, 164] on app-timesheet-line-form-group "Rate Basic - 19.45 Start Time 06:30 End Time 17:00 Break 0 min 15 min 30 min 45…" at bounding box center [652, 115] width 153 height 131
click at [673, 194] on select "Select days Day Weekday (Mon-Fri) Weekend (Sat-Sun) Tuesday Wednesday Thursday …" at bounding box center [658, 194] width 58 height 14
drag, startPoint x: 713, startPoint y: 152, endPoint x: 711, endPoint y: 158, distance: 6.8
click at [713, 152] on div "Remove" at bounding box center [652, 148] width 158 height 15
click at [669, 208] on select "23 Sep 2025 24 Sep 2025 25 Sep 2025 26 Sep 2025 27 Sep 2025 28 Sep 2025" at bounding box center [661, 214] width 65 height 14
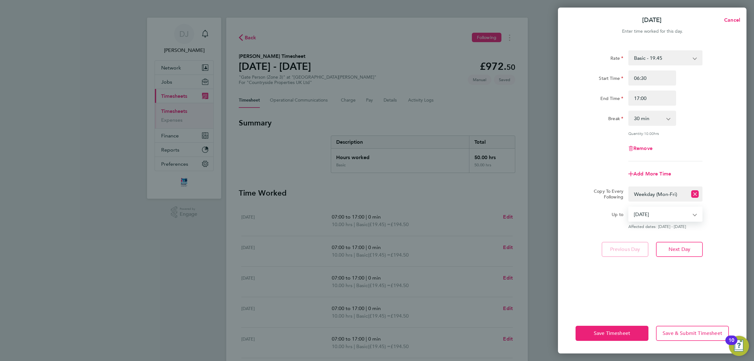
click at [697, 150] on div "Remove" at bounding box center [652, 148] width 158 height 15
click at [651, 118] on select "0 min 15 min 30 min 45 min 60 min 75 min 90 min" at bounding box center [648, 118] width 39 height 14
select select "0"
click at [629, 111] on select "0 min 15 min 30 min 45 min 60 min 75 min 90 min" at bounding box center [648, 118] width 39 height 14
click at [698, 131] on div "Quantity: 10.50 hrs" at bounding box center [665, 133] width 74 height 5
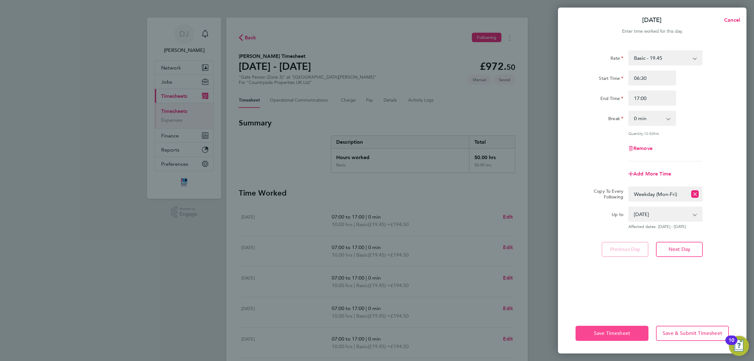
click at [614, 327] on button "Save Timesheet" at bounding box center [612, 332] width 73 height 15
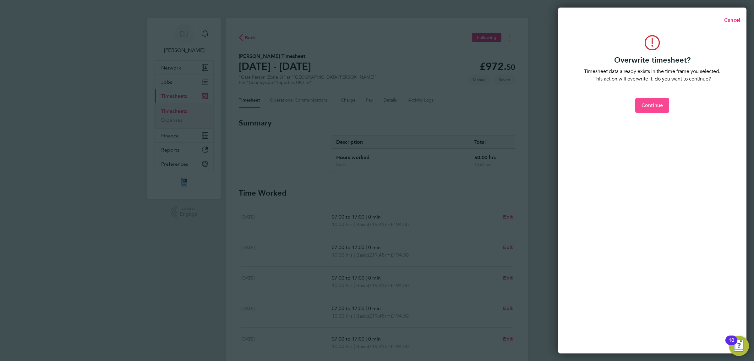
click at [668, 111] on button "Continue" at bounding box center [652, 105] width 34 height 15
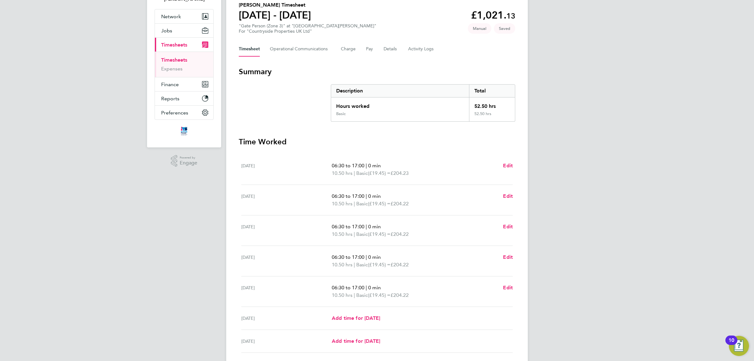
scroll to position [99, 0]
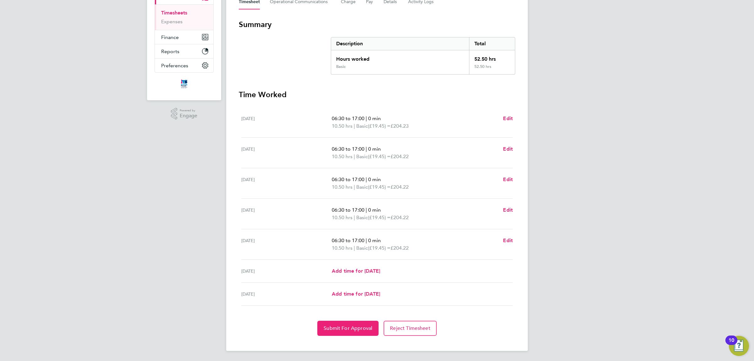
click at [629, 149] on div "DJ Don Jeater Notifications Applications: Network Team Members Businesses Sites…" at bounding box center [377, 131] width 754 height 459
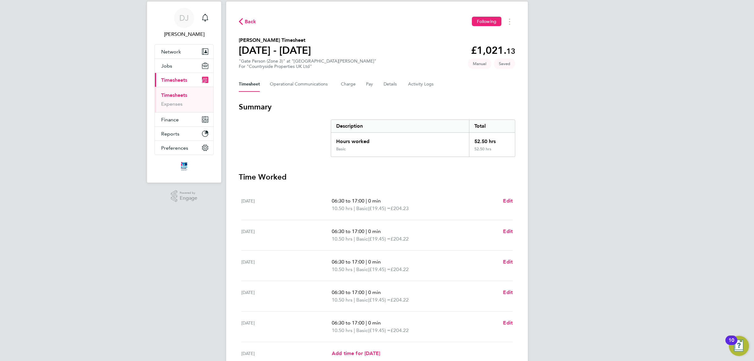
scroll to position [0, 0]
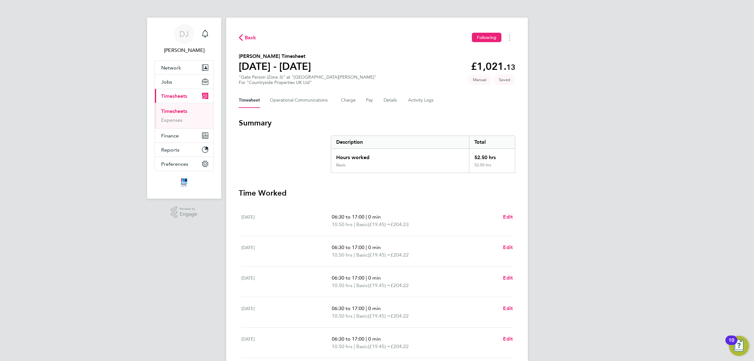
click at [355, 140] on div "Description" at bounding box center [400, 142] width 138 height 13
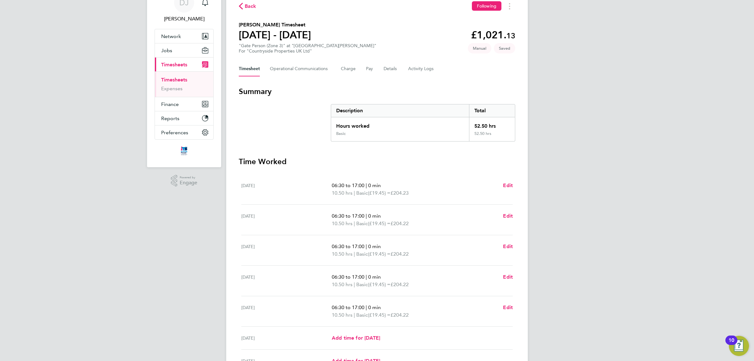
drag, startPoint x: 568, startPoint y: 158, endPoint x: 568, endPoint y: 194, distance: 35.8
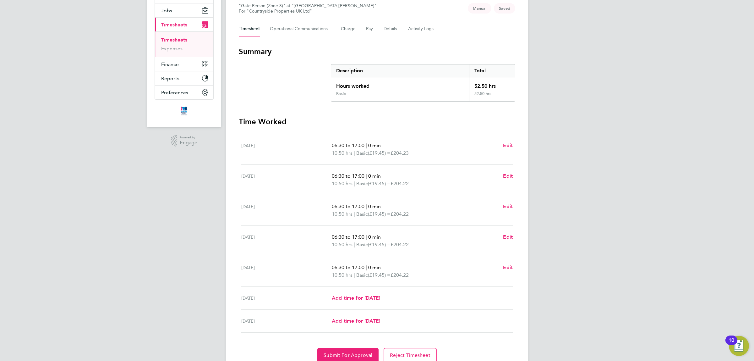
click at [470, 84] on div "52.50 hrs" at bounding box center [492, 84] width 46 height 14
click at [478, 81] on div "52.50 hrs" at bounding box center [492, 84] width 46 height 14
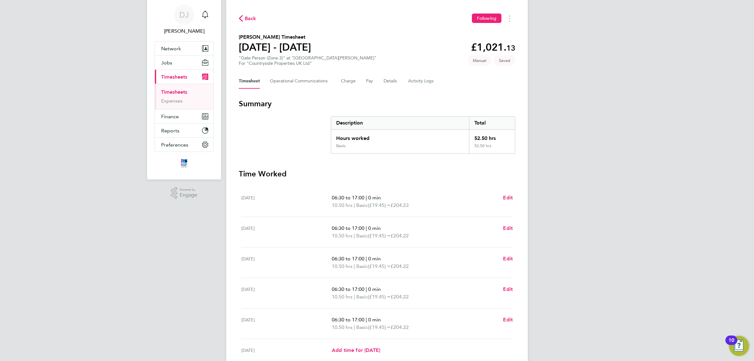
scroll to position [0, 0]
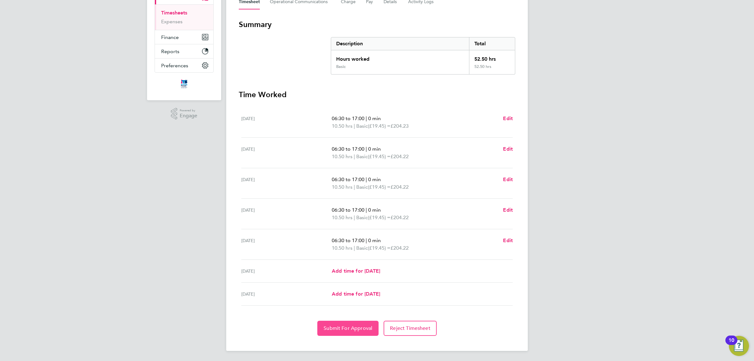
click at [352, 335] on button "Submit For Approval" at bounding box center [347, 327] width 61 height 15
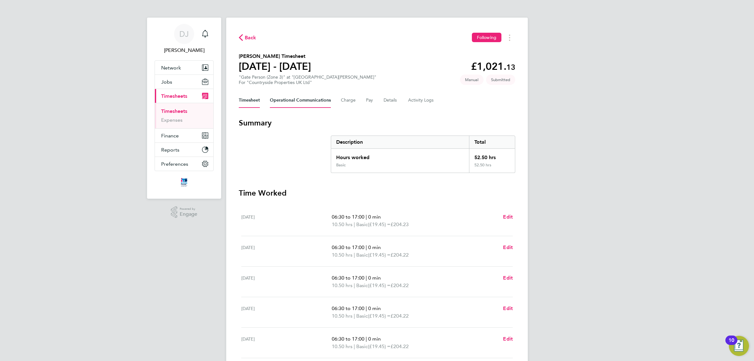
click at [283, 98] on Communications-tab "Operational Communications" at bounding box center [300, 100] width 61 height 15
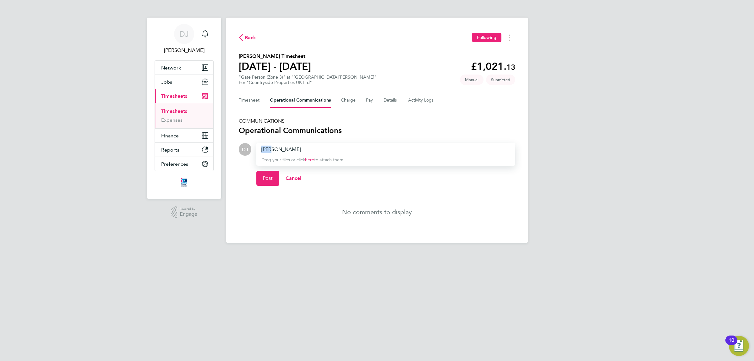
click at [222, 141] on div "DJ Don Jeater Notifications Applications: Network Team Members Businesses Sites…" at bounding box center [377, 126] width 754 height 253
click at [250, 98] on button "Timesheet" at bounding box center [249, 100] width 21 height 15
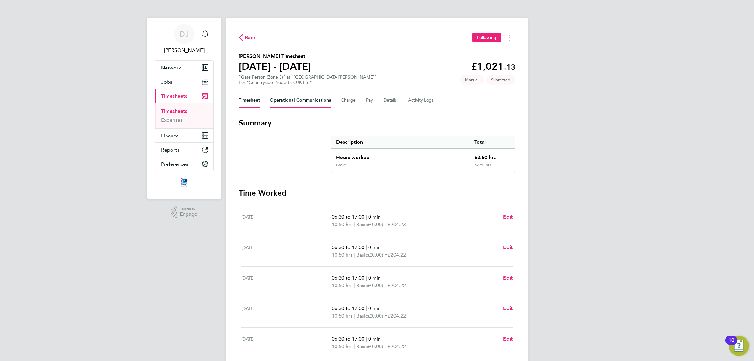
click at [278, 104] on Communications-tab "Operational Communications" at bounding box center [300, 100] width 61 height 15
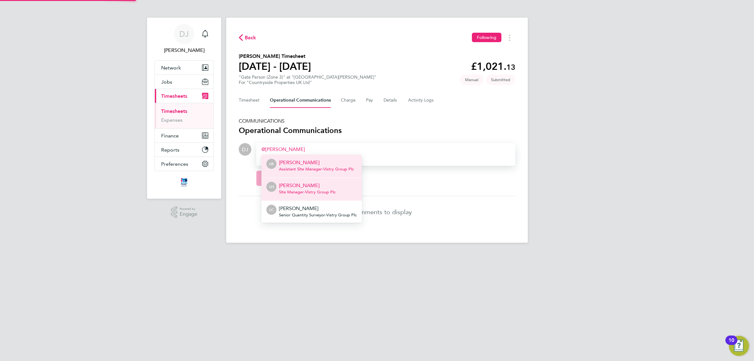
click at [299, 183] on p "Luke Hewitt" at bounding box center [307, 186] width 57 height 8
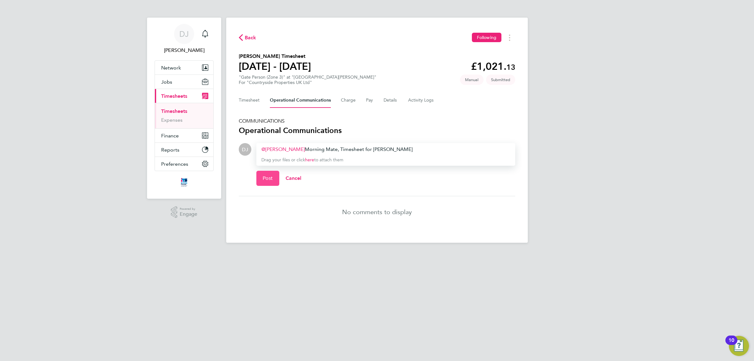
click at [270, 181] on button "Post" at bounding box center [267, 178] width 23 height 15
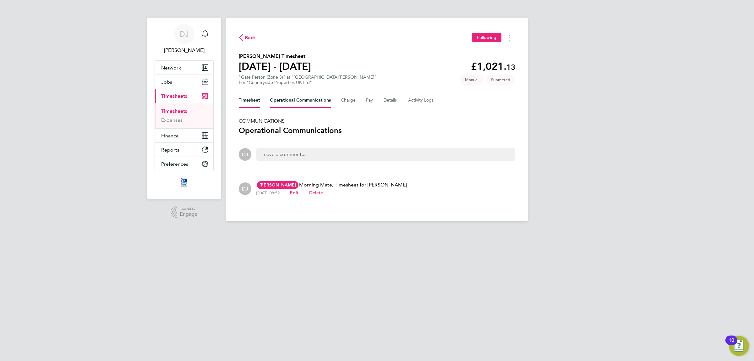
click at [254, 107] on button "Timesheet" at bounding box center [249, 100] width 21 height 15
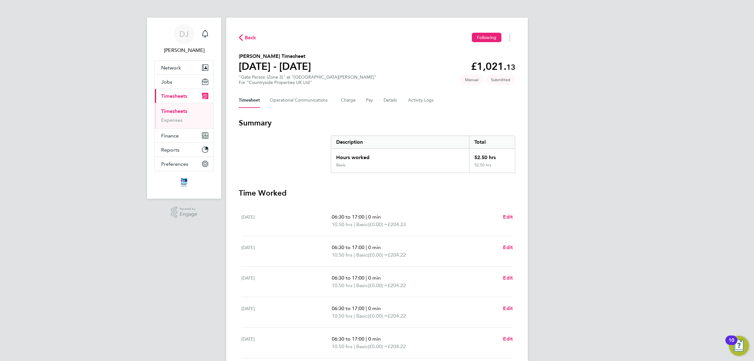
click at [247, 41] on span "Back" at bounding box center [251, 38] width 12 height 8
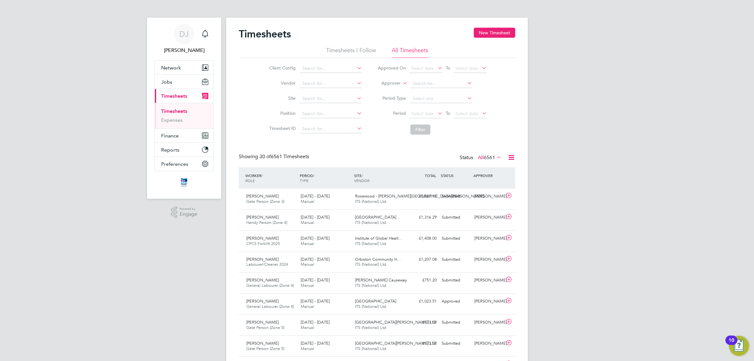
scroll to position [16, 54]
click at [336, 202] on div "22 - 28 Sep 2025 Manual" at bounding box center [325, 199] width 54 height 16
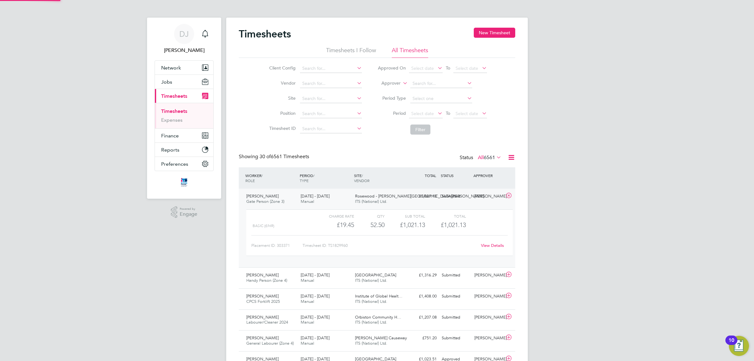
click at [336, 202] on div "22 - 28 Sep 2025 Manual" at bounding box center [325, 199] width 54 height 16
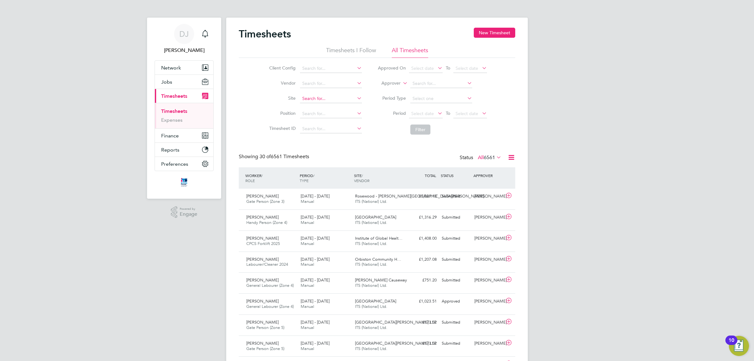
click at [315, 101] on input at bounding box center [331, 98] width 62 height 9
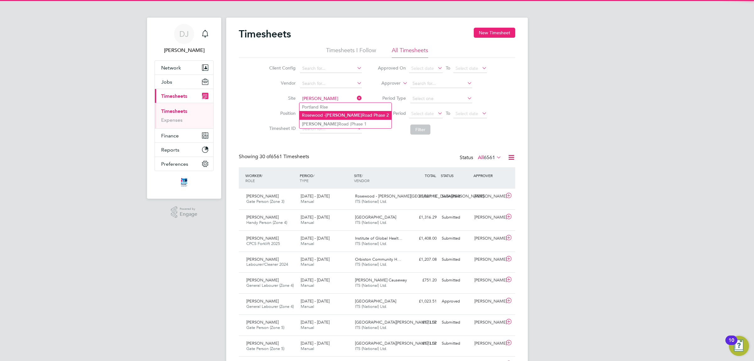
click at [321, 114] on li "Rosewood - Sutton Road Phase 2" at bounding box center [345, 115] width 92 height 8
type input "Rosewood - Sutton Road Phase 2"
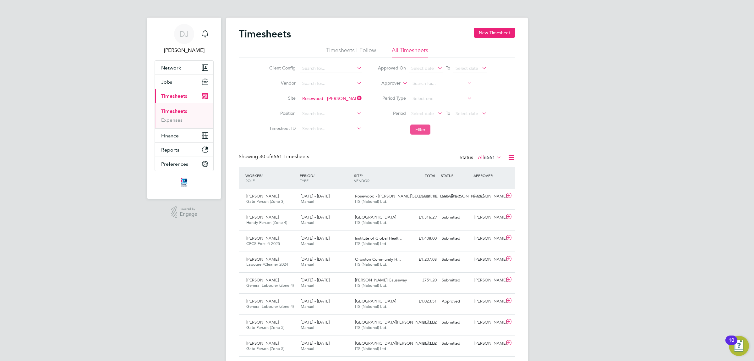
click at [426, 131] on button "Filter" at bounding box center [420, 129] width 20 height 10
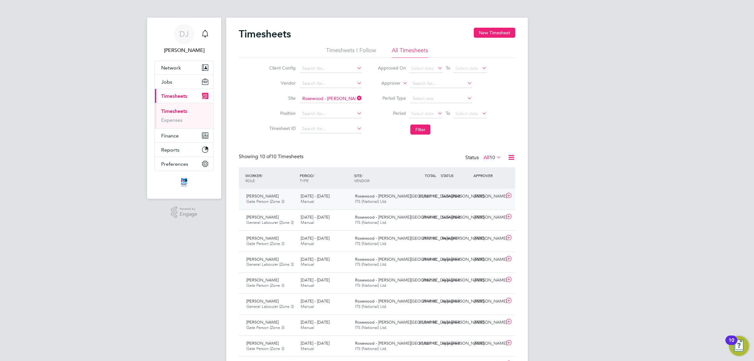
click at [391, 204] on div "Rosewood - Sutton Roa… ITS (National) Ltd." at bounding box center [379, 199] width 54 height 16
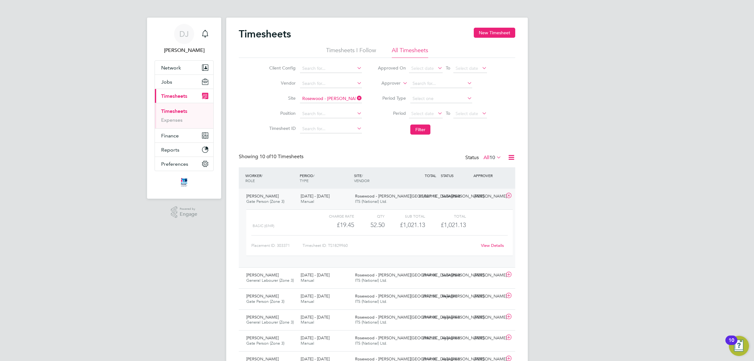
click at [393, 203] on div "Rosewood - Sutton Roa… ITS (National) Ltd." at bounding box center [379, 199] width 54 height 16
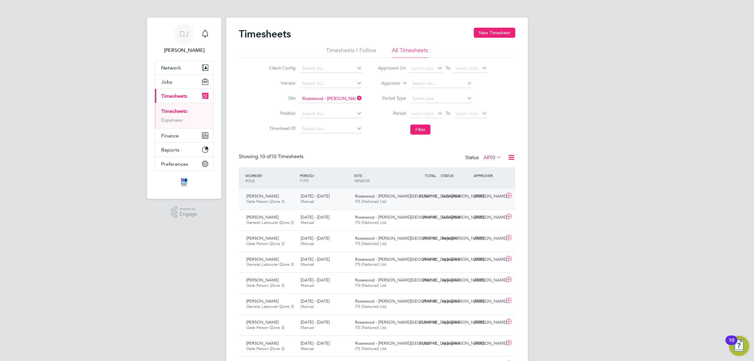
click at [393, 203] on div "Rosewood - Sutton Roa… ITS (National) Ltd." at bounding box center [379, 199] width 54 height 16
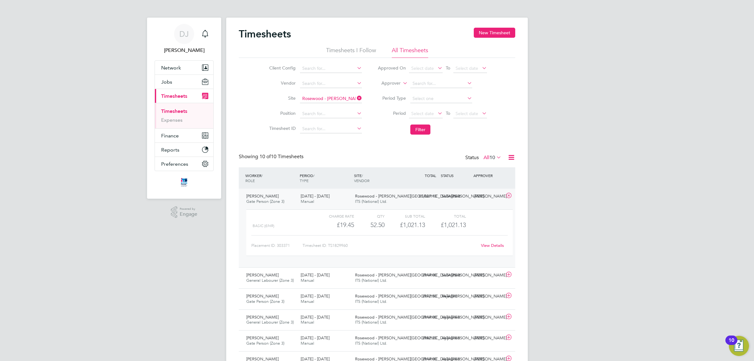
click at [393, 203] on div "Rosewood - Sutton Roa… ITS (National) Ltd." at bounding box center [379, 199] width 54 height 16
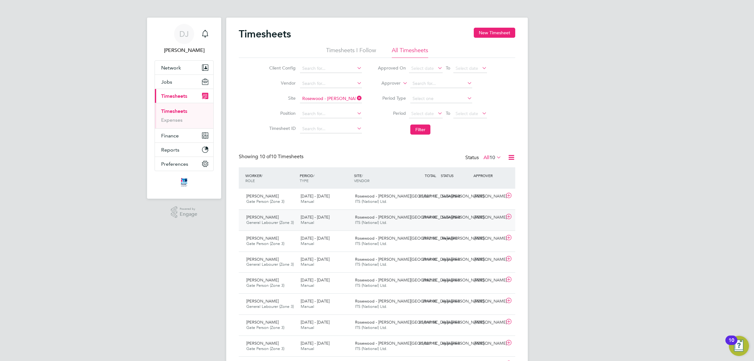
click at [389, 222] on div "Rosewood - Sutton Roa… ITS (National) Ltd." at bounding box center [379, 220] width 54 height 16
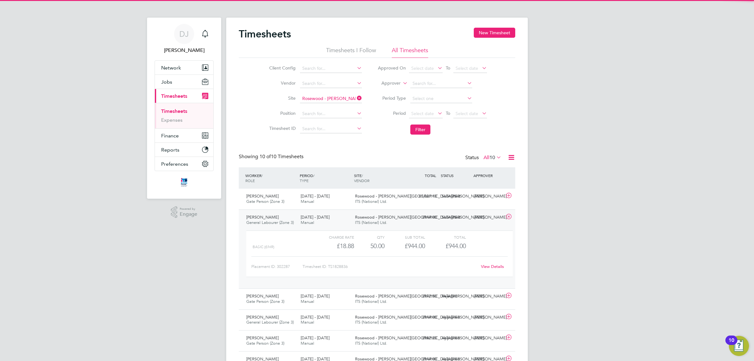
click at [389, 222] on div "Rosewood - Sutton Roa… ITS (National) Ltd." at bounding box center [379, 220] width 54 height 16
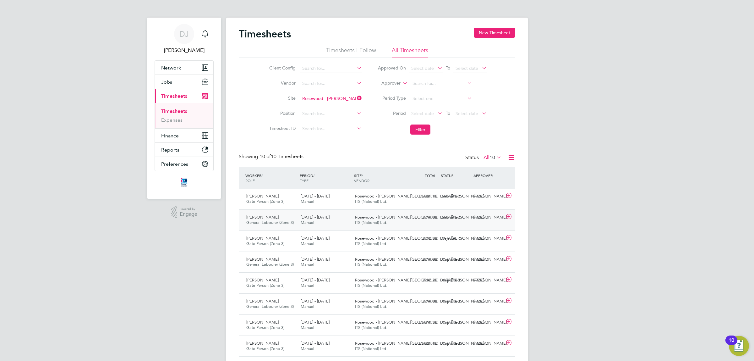
click at [389, 222] on div "Rosewood - Sutton Roa… ITS (National) Ltd." at bounding box center [379, 220] width 54 height 16
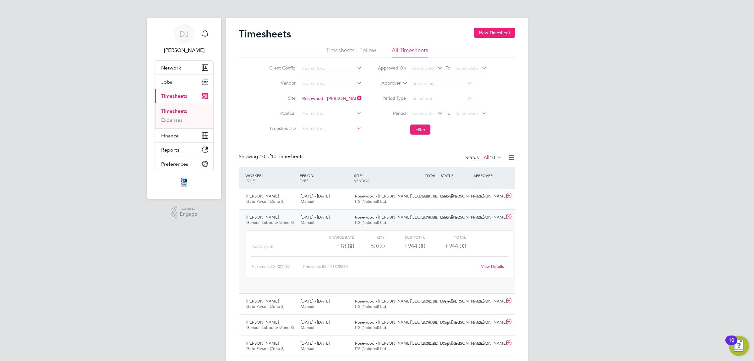
click at [393, 216] on span "Rosewood - Sutton Roa…" at bounding box center [421, 216] width 133 height 5
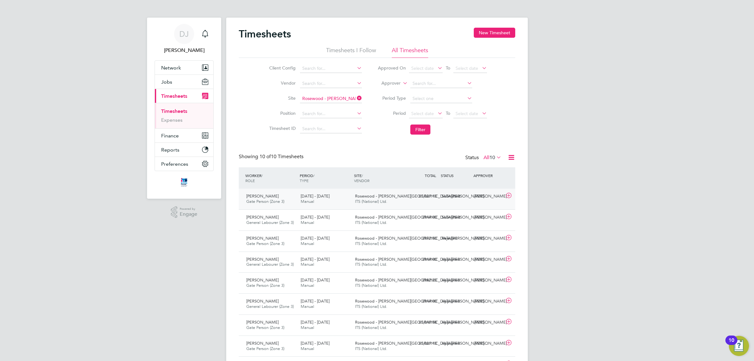
click at [397, 197] on span "Rosewood - Sutton Roa…" at bounding box center [421, 195] width 133 height 5
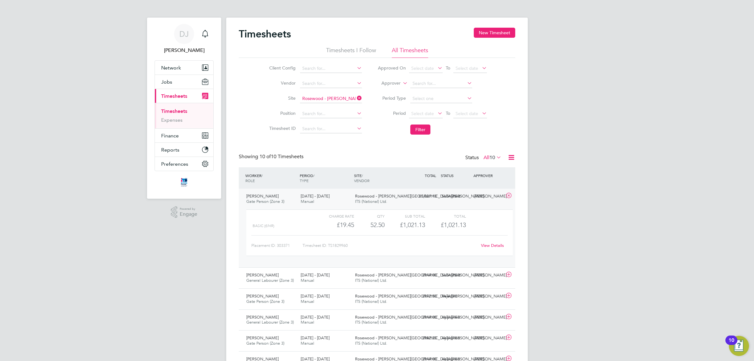
click at [397, 197] on span "Rosewood - Sutton Roa…" at bounding box center [421, 195] width 133 height 5
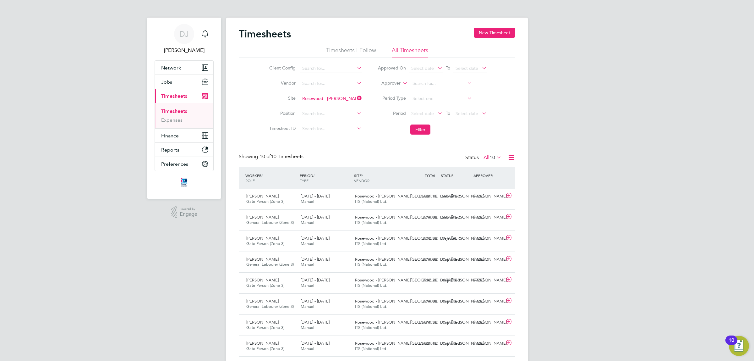
click at [592, 206] on div "DJ Don Jeater Notifications Applications: Network Team Members Businesses Sites…" at bounding box center [377, 210] width 754 height 421
click at [358, 159] on div "Showing 10 of 10 Timesheets Status All 10" at bounding box center [377, 160] width 276 height 14
click at [167, 106] on ul "Timesheets Expenses" at bounding box center [184, 115] width 58 height 25
click at [167, 110] on link "Timesheets" at bounding box center [174, 111] width 26 height 6
click at [174, 99] on span "Timesheets" at bounding box center [174, 96] width 26 height 6
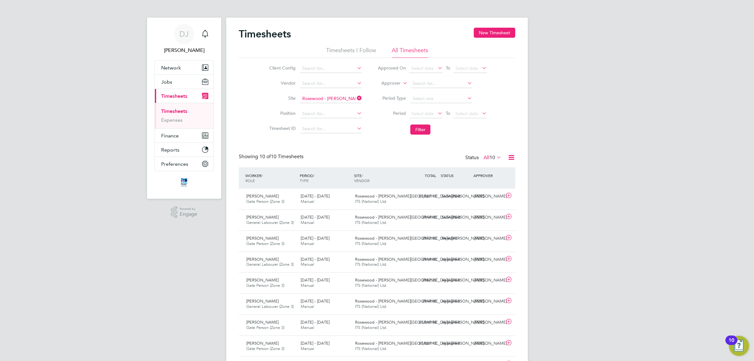
click at [333, 150] on div "Timesheets New Timesheet Timesheets I Follow All Timesheets Client Config Vendo…" at bounding box center [377, 213] width 276 height 371
click at [275, 205] on div "Jack Reed Gate Person (Zone 3) 22 - 28 Sep 2025" at bounding box center [271, 199] width 54 height 16
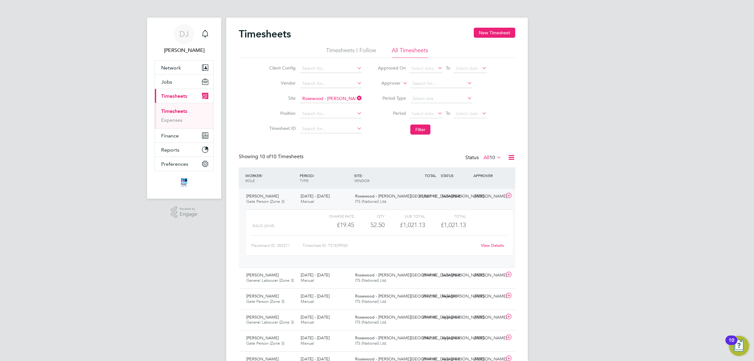
click at [556, 237] on div "DJ Don Jeater Notifications Applications: Network Team Members Businesses Sites…" at bounding box center [377, 239] width 754 height 479
click at [251, 94] on div "Client Config Vendor Site Rosewood - Sutton Road Phase 2 Position Timesheet ID …" at bounding box center [377, 98] width 276 height 80
click at [185, 35] on span "DJ" at bounding box center [183, 34] width 9 height 8
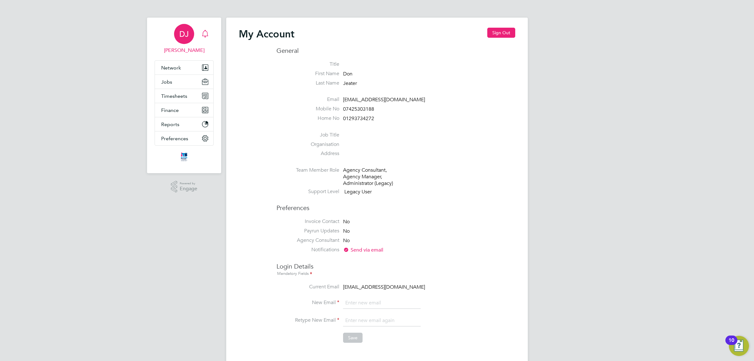
click at [200, 35] on div "Main navigation" at bounding box center [205, 34] width 13 height 13
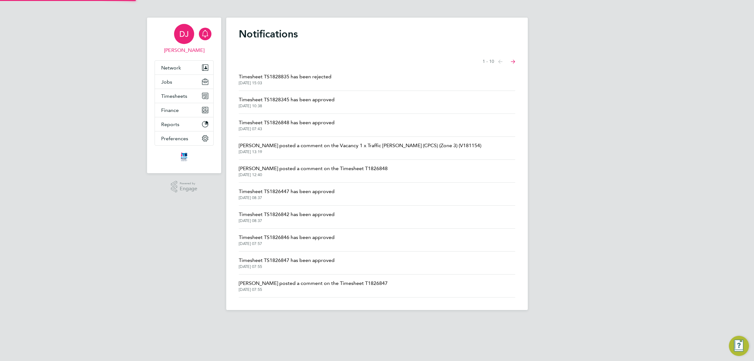
click at [188, 35] on span "DJ" at bounding box center [183, 34] width 9 height 8
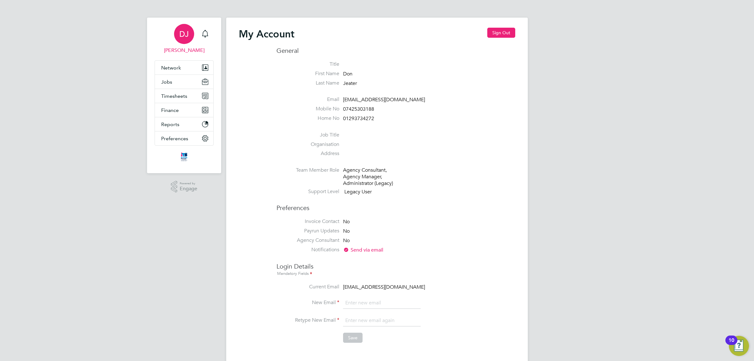
click at [237, 67] on div "My Account Sign Out General Title First Name Don Last Name Jeater Email donjeat…" at bounding box center [377, 284] width 302 height 532
click at [254, 36] on h2 "My Account" at bounding box center [267, 34] width 56 height 13
click at [178, 81] on button "Jobs" at bounding box center [184, 82] width 58 height 14
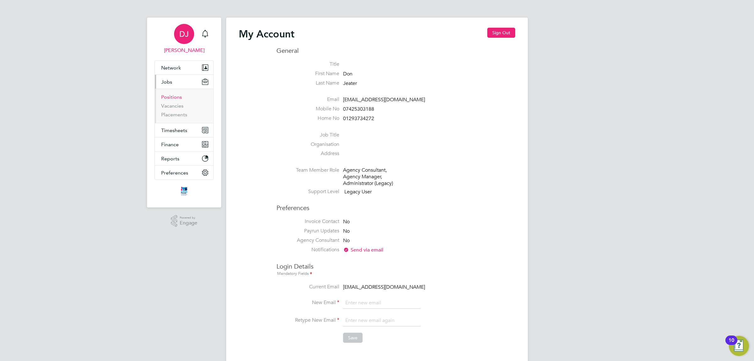
click at [176, 96] on link "Positions" at bounding box center [171, 97] width 21 height 6
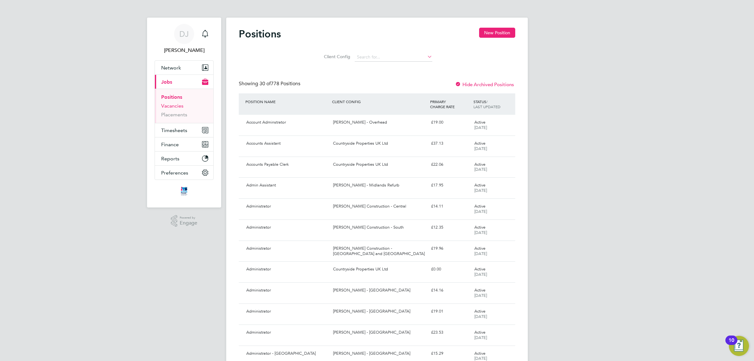
click at [170, 108] on link "Vacancies" at bounding box center [172, 106] width 22 height 6
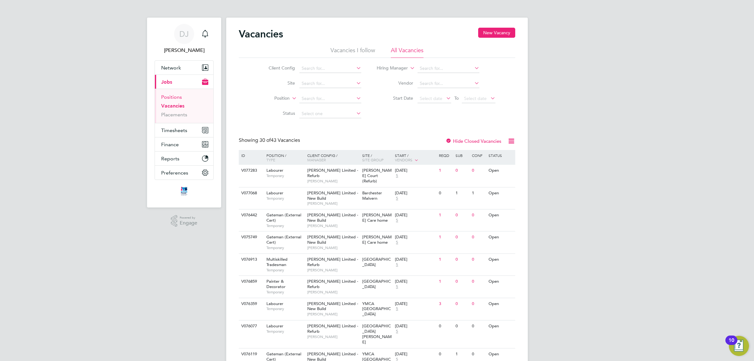
click at [170, 98] on link "Positions" at bounding box center [171, 97] width 21 height 6
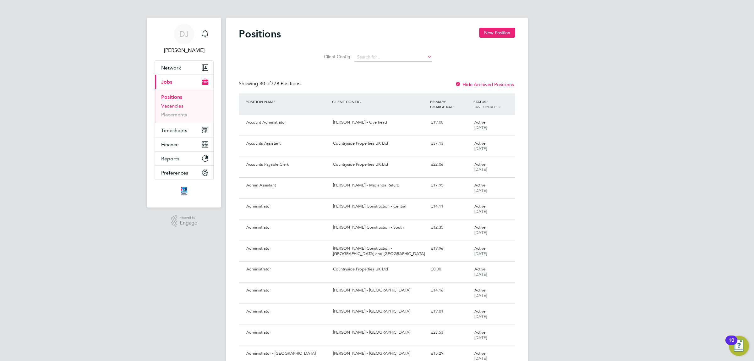
click at [177, 106] on link "Vacancies" at bounding box center [172, 106] width 22 height 6
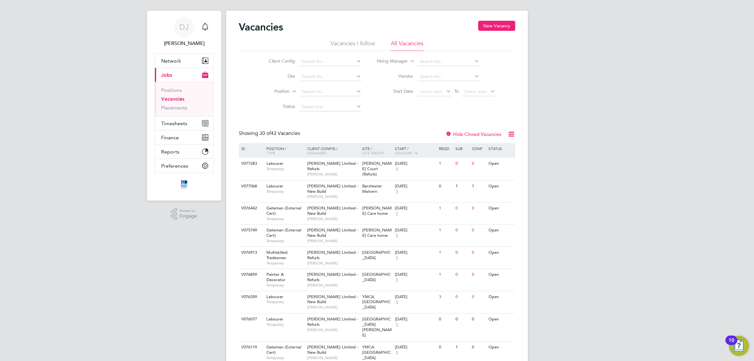
click at [252, 76] on li "Site" at bounding box center [310, 76] width 118 height 15
click at [464, 107] on div "Client Config Site Position Status Hiring Manager Vendor Start Date Select date…" at bounding box center [377, 82] width 276 height 63
click at [172, 118] on button "Timesheets" at bounding box center [184, 123] width 58 height 14
drag, startPoint x: 177, startPoint y: 105, endPoint x: 184, endPoint y: 105, distance: 7.2
click at [177, 104] on link "Timesheets" at bounding box center [174, 104] width 26 height 6
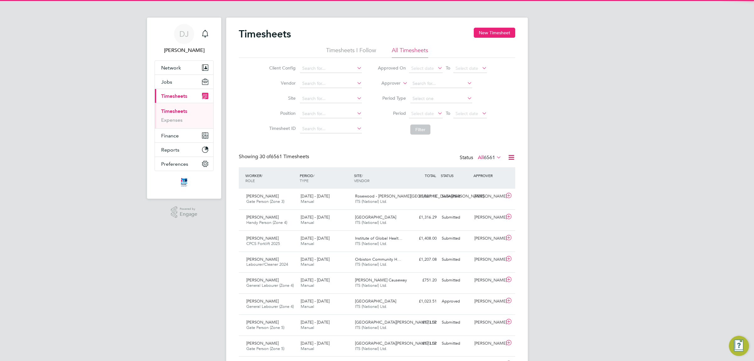
click at [478, 159] on label "All 6561" at bounding box center [490, 157] width 24 height 6
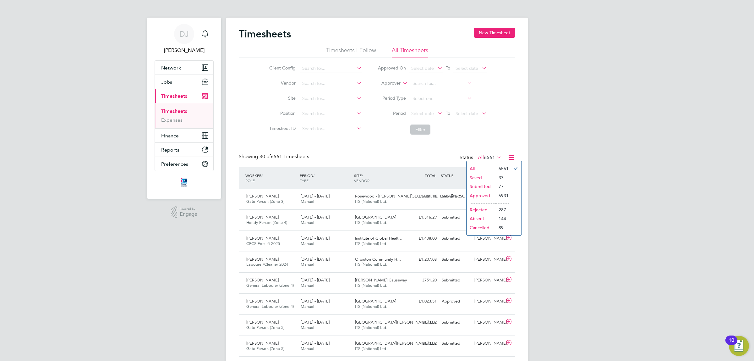
click at [489, 188] on li "Submitted" at bounding box center [480, 186] width 29 height 9
click at [420, 109] on li "Period Select date To Select date" at bounding box center [432, 113] width 125 height 15
click at [425, 112] on span "Select date" at bounding box center [422, 114] width 23 height 6
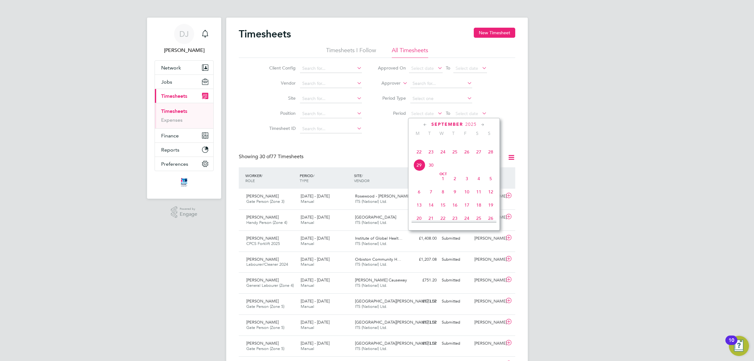
click at [420, 158] on span "22" at bounding box center [419, 152] width 12 height 12
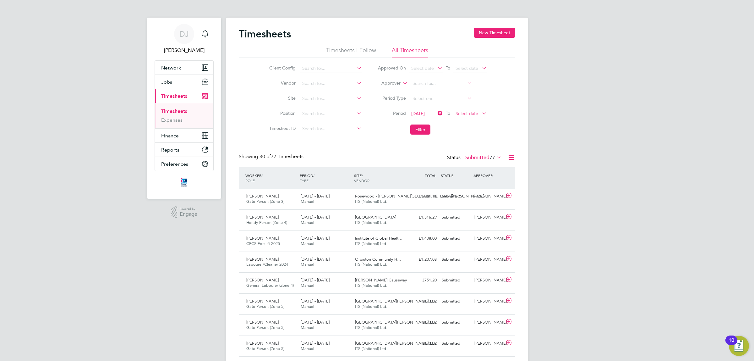
click at [472, 114] on span "Select date" at bounding box center [467, 114] width 23 height 6
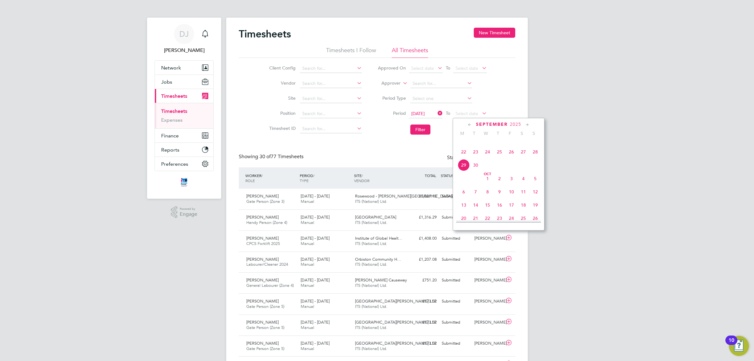
click at [510, 158] on span "26" at bounding box center [511, 152] width 12 height 12
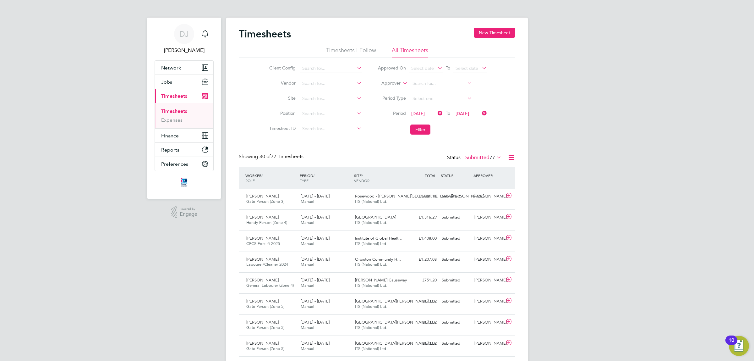
click at [435, 128] on li "Filter" at bounding box center [432, 129] width 125 height 16
click at [428, 128] on button "Filter" at bounding box center [420, 129] width 20 height 10
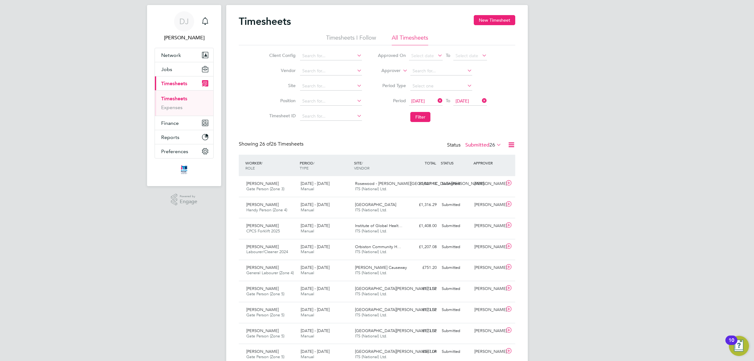
drag, startPoint x: 549, startPoint y: 213, endPoint x: 552, endPoint y: 224, distance: 11.3
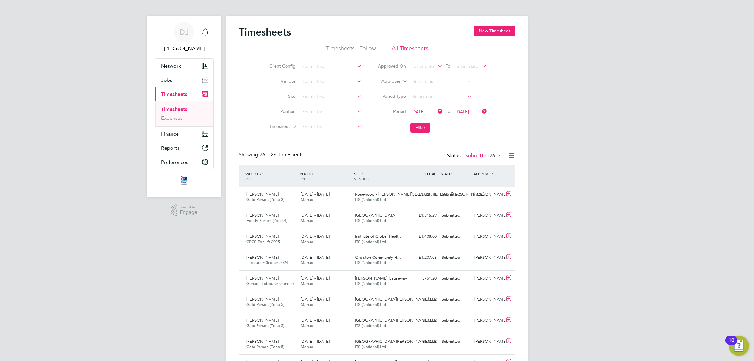
drag, startPoint x: 357, startPoint y: 153, endPoint x: 357, endPoint y: 158, distance: 5.0
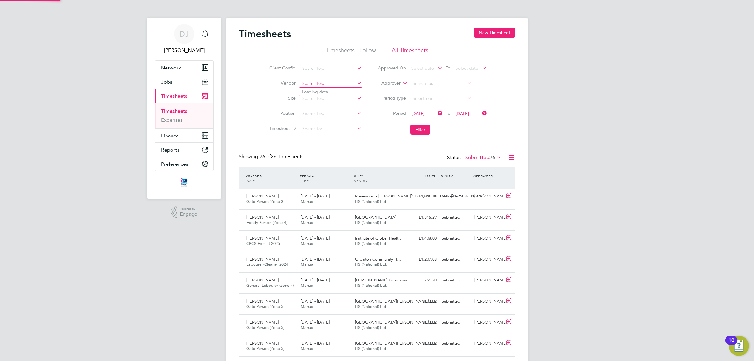
click at [313, 84] on input at bounding box center [331, 83] width 62 height 9
click at [365, 137] on div "Client Config Vendor Site Position Timesheet ID Approved On Select date To Sele…" at bounding box center [377, 98] width 276 height 80
drag, startPoint x: 557, startPoint y: 195, endPoint x: 557, endPoint y: 199, distance: 3.5
click at [307, 97] on input at bounding box center [331, 98] width 62 height 9
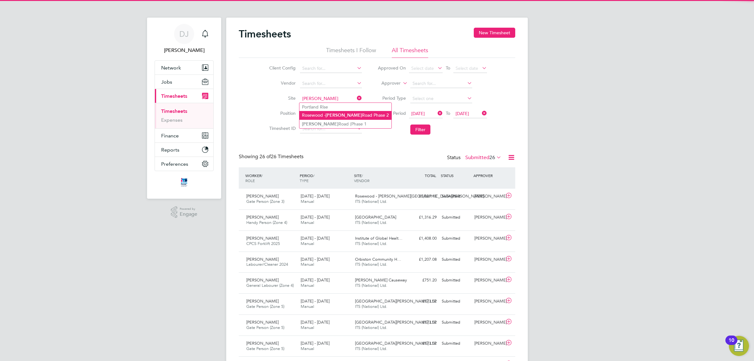
click at [320, 114] on li "Rosewood - Sutton Road Phase 2" at bounding box center [345, 115] width 92 height 8
type input "Rosewood - Sutton Road Phase 2"
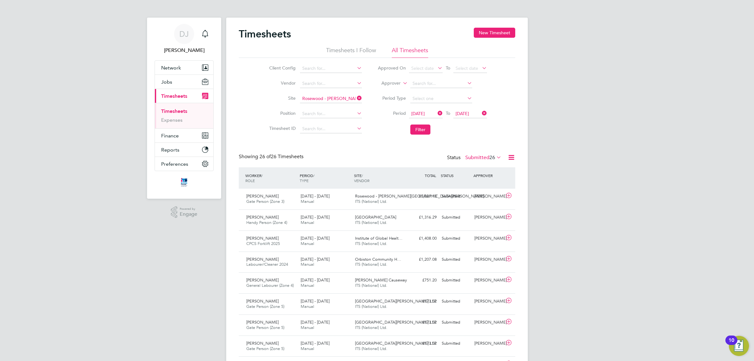
click at [425, 136] on li "Filter" at bounding box center [432, 129] width 125 height 16
click at [426, 131] on button "Filter" at bounding box center [420, 129] width 20 height 10
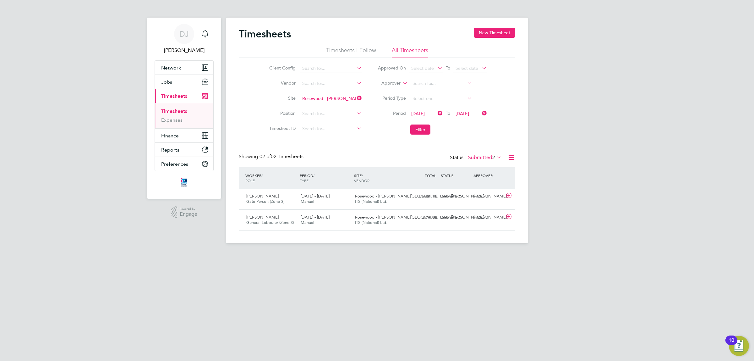
click at [356, 97] on icon at bounding box center [356, 98] width 0 height 9
click at [332, 97] on input at bounding box center [331, 98] width 62 height 9
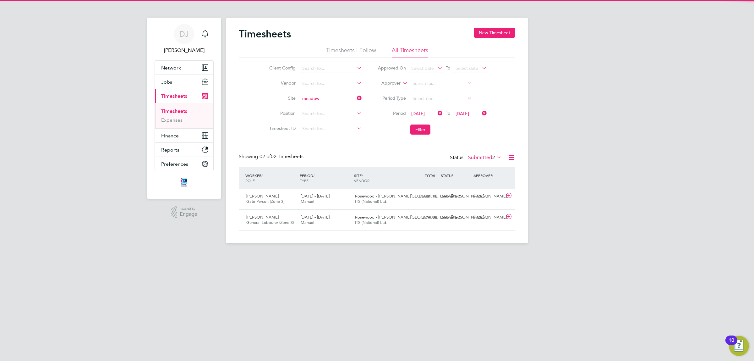
click at [334, 126] on li "Meadow View, Crowborough" at bounding box center [350, 124] width 103 height 8
type input "Meadow View, Crowborough"
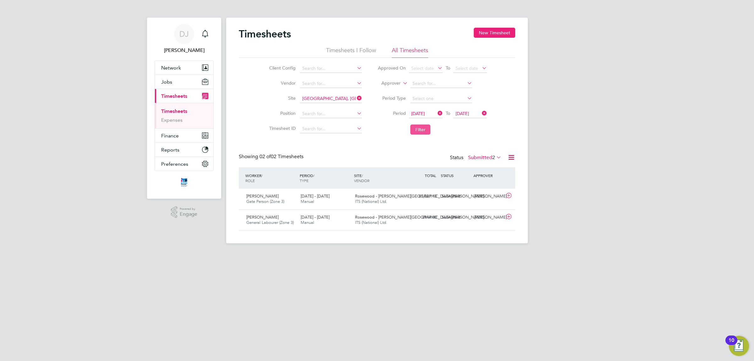
click at [416, 130] on button "Filter" at bounding box center [420, 129] width 20 height 10
click at [356, 96] on icon at bounding box center [356, 98] width 0 height 9
click at [351, 97] on input at bounding box center [331, 98] width 62 height 9
click at [349, 104] on li "Summerhill Gardens, Polegate" at bounding box center [345, 107] width 93 height 8
type input "[GEOGRAPHIC_DATA], [GEOGRAPHIC_DATA]"
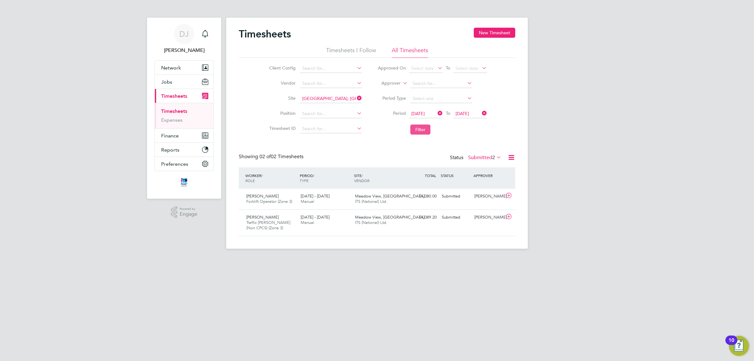
click at [419, 124] on button "Filter" at bounding box center [420, 129] width 20 height 10
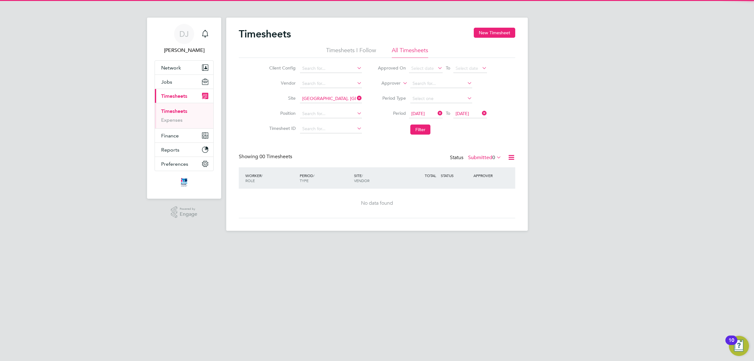
click at [385, 138] on div "Timesheets New Timesheet Timesheets I Follow All Timesheets Client Config Vendo…" at bounding box center [377, 123] width 276 height 190
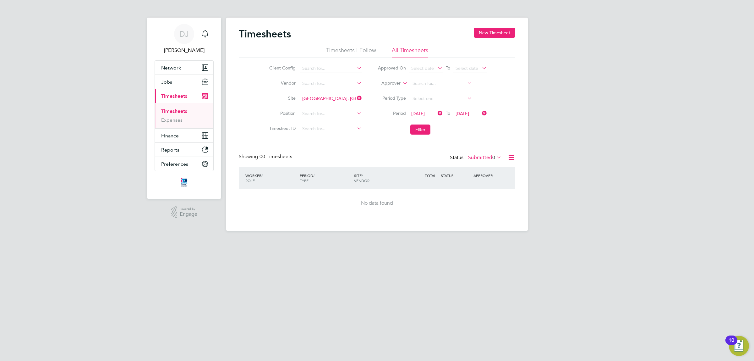
click at [475, 165] on div "Showing 00 Timesheets Status Submitted 0" at bounding box center [377, 160] width 276 height 14
click at [478, 158] on label "Submitted 0" at bounding box center [484, 157] width 33 height 6
click at [488, 194] on li "Approved" at bounding box center [483, 195] width 29 height 9
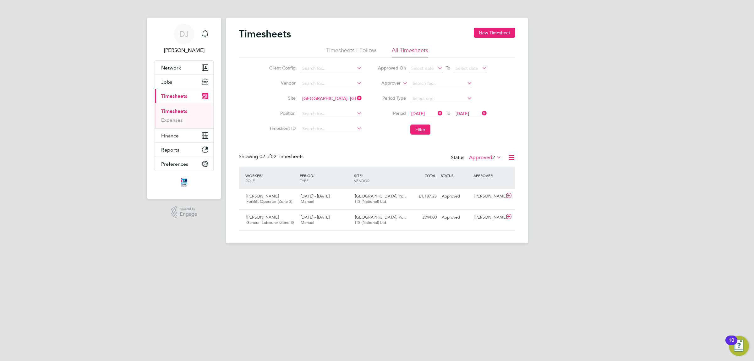
click at [356, 97] on icon at bounding box center [356, 98] width 0 height 9
click at [273, 111] on label "Position" at bounding box center [281, 113] width 28 height 6
drag, startPoint x: 174, startPoint y: 114, endPoint x: 174, endPoint y: 122, distance: 7.9
click at [174, 113] on link "Timesheets" at bounding box center [174, 111] width 26 height 6
drag, startPoint x: 742, startPoint y: 348, endPoint x: 735, endPoint y: 344, distance: 7.6
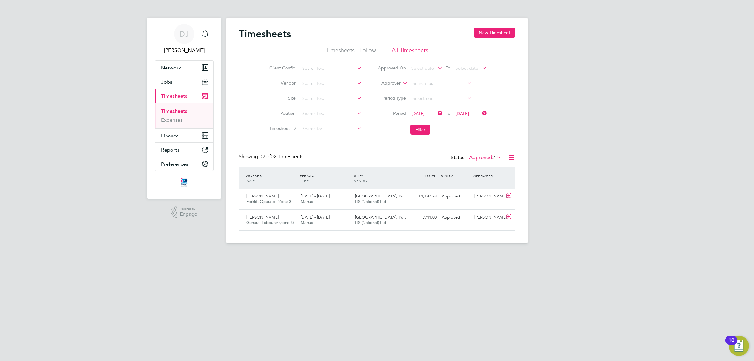
click at [742, 348] on img "Open Resource Center, 10 new notifications" at bounding box center [739, 345] width 20 height 20
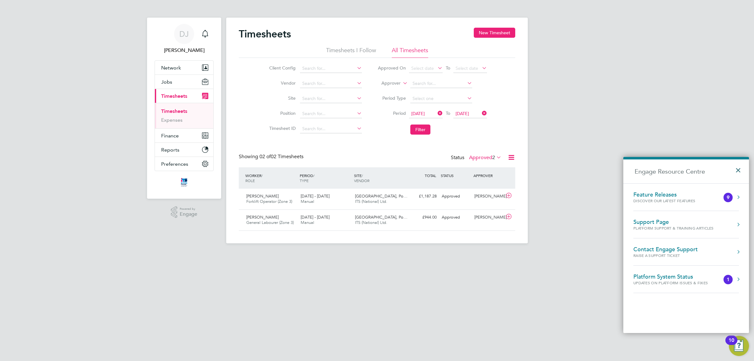
click at [741, 170] on button "×" at bounding box center [739, 168] width 9 height 14
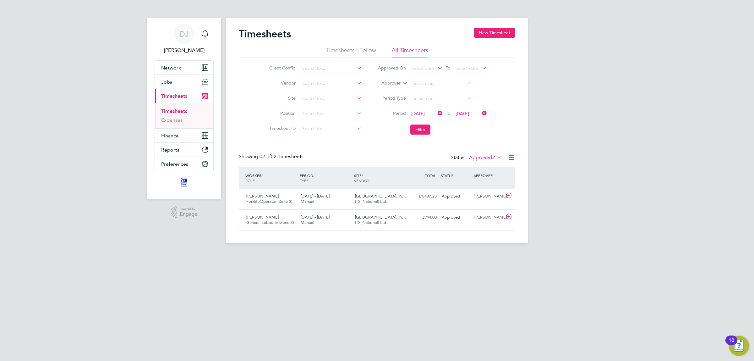
click at [581, 177] on div "DJ Don Jeater Notifications Applications: Network Team Members Businesses Sites…" at bounding box center [377, 126] width 754 height 253
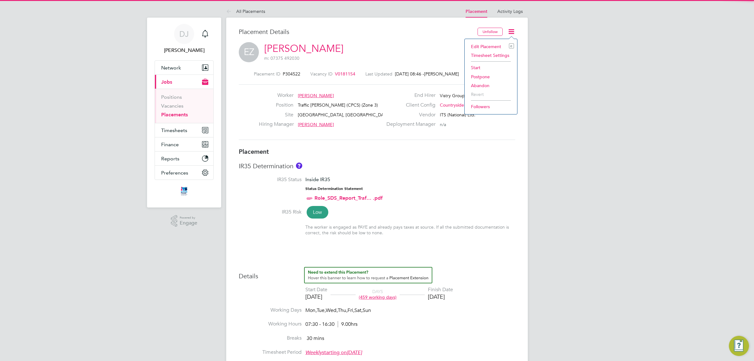
click at [478, 66] on li "Start" at bounding box center [491, 67] width 46 height 9
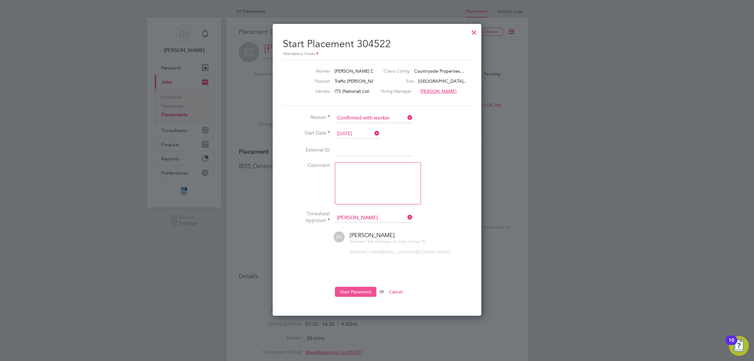
click at [361, 288] on button "Start Placement" at bounding box center [355, 291] width 41 height 10
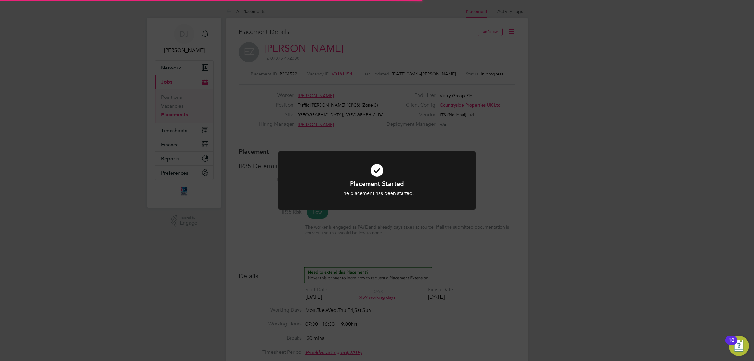
click at [496, 235] on div "Placement Started The placement has been started. Cancel Okay" at bounding box center [377, 180] width 754 height 361
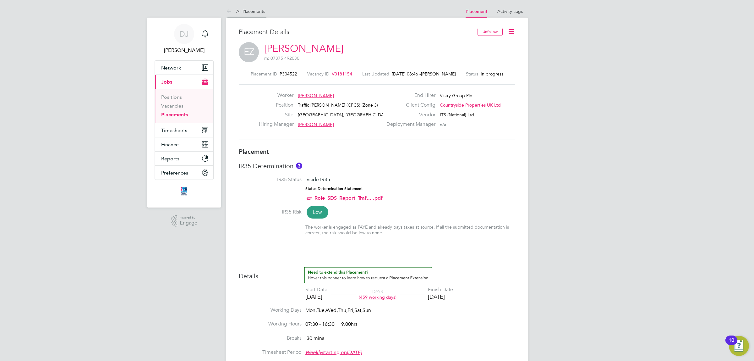
click at [232, 10] on icon at bounding box center [230, 12] width 8 height 8
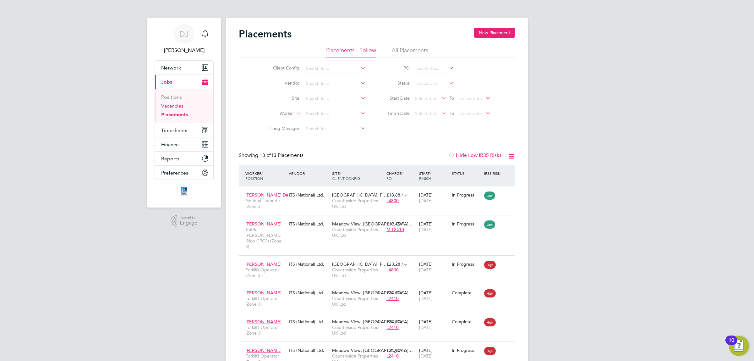
click at [175, 105] on link "Vacancies" at bounding box center [172, 106] width 22 height 6
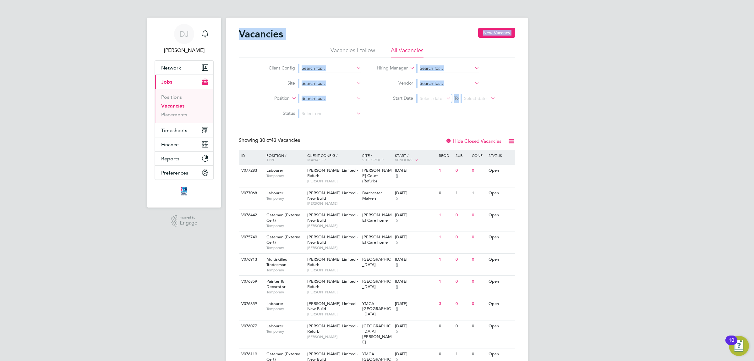
drag, startPoint x: 236, startPoint y: 38, endPoint x: 597, endPoint y: 151, distance: 377.9
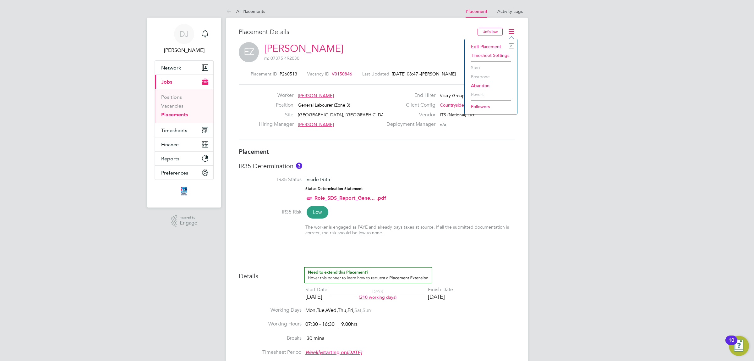
click at [580, 84] on div "DJ Don Jeater Notifications Applications: Network Team Members Businesses Sites…" at bounding box center [377, 361] width 754 height 722
